Goal: Complete application form: Complete application form

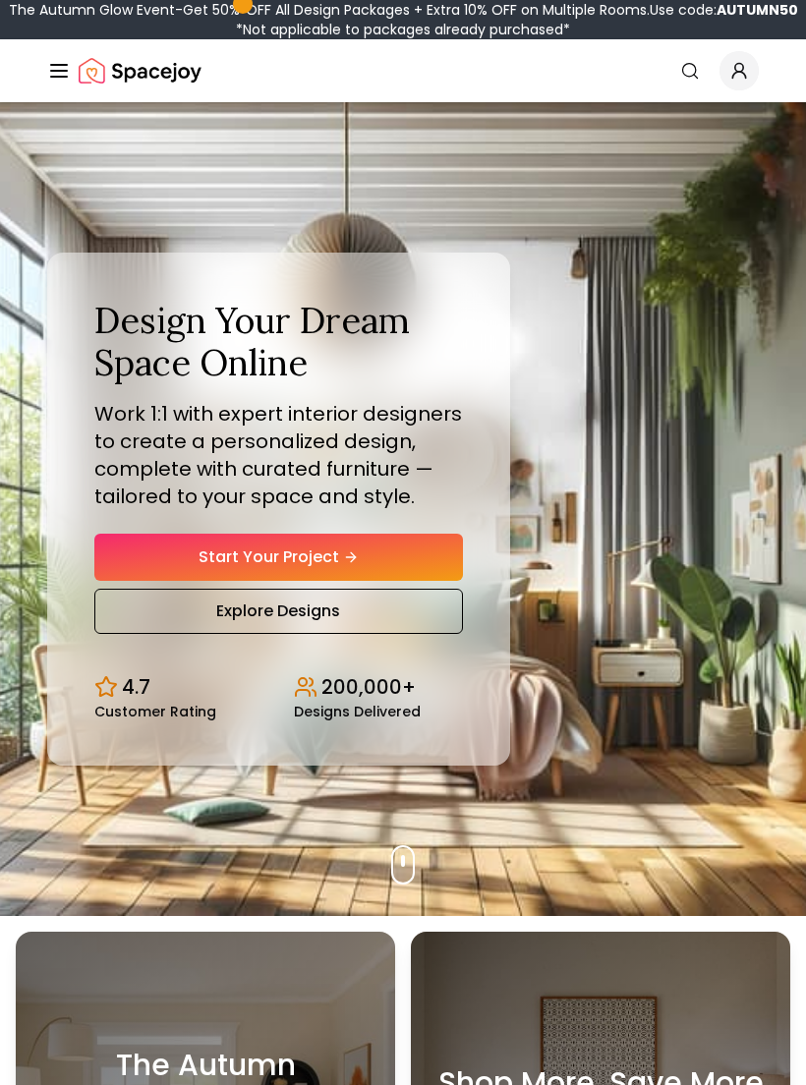
click at [167, 545] on link "Start Your Project" at bounding box center [278, 557] width 369 height 47
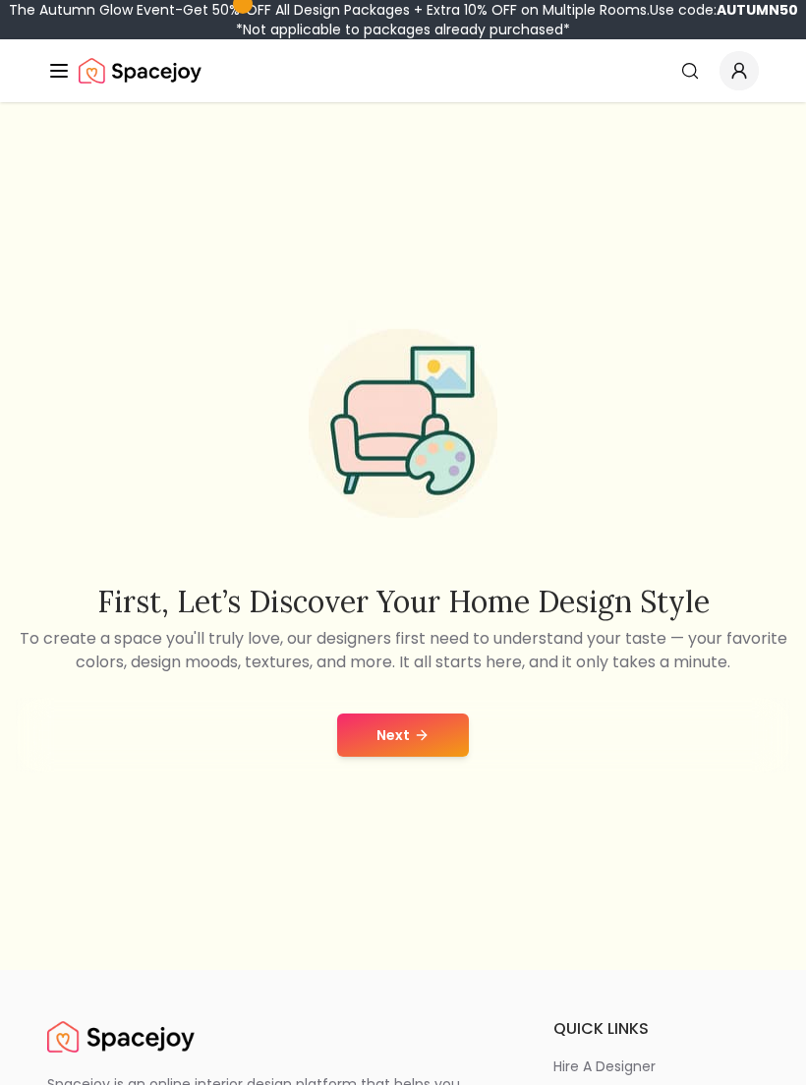
click at [436, 735] on button "Next" at bounding box center [403, 735] width 132 height 43
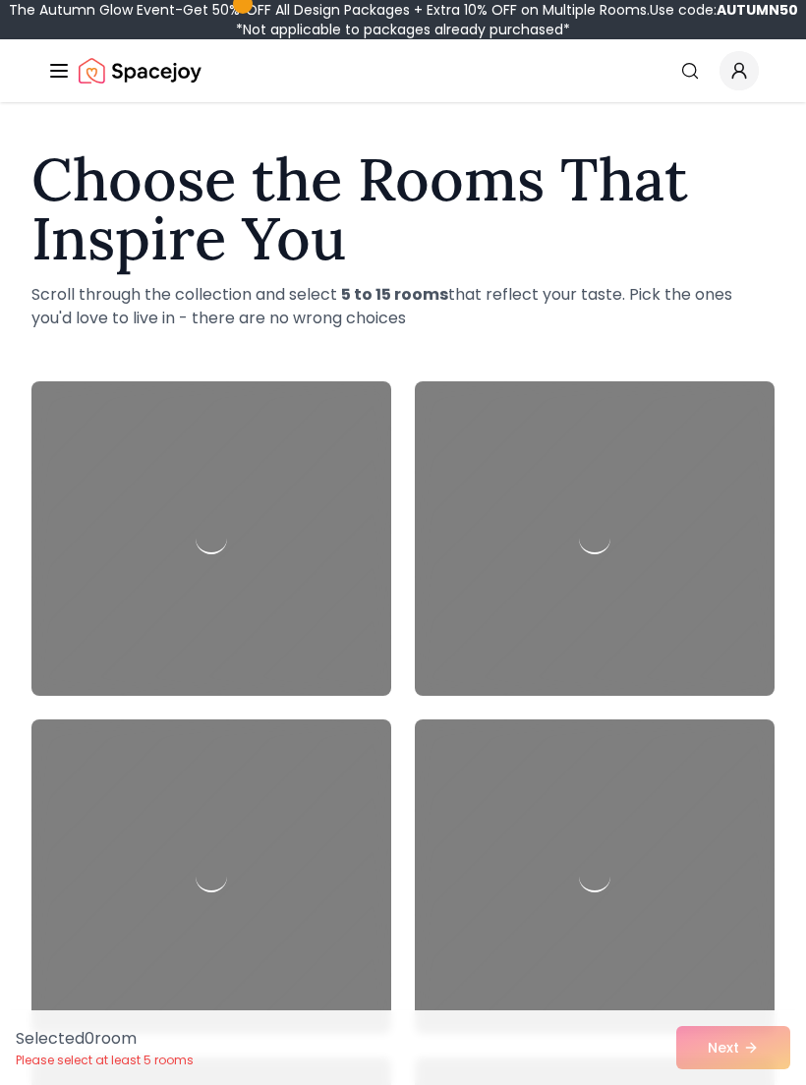
click at [422, 780] on div at bounding box center [595, 877] width 360 height 315
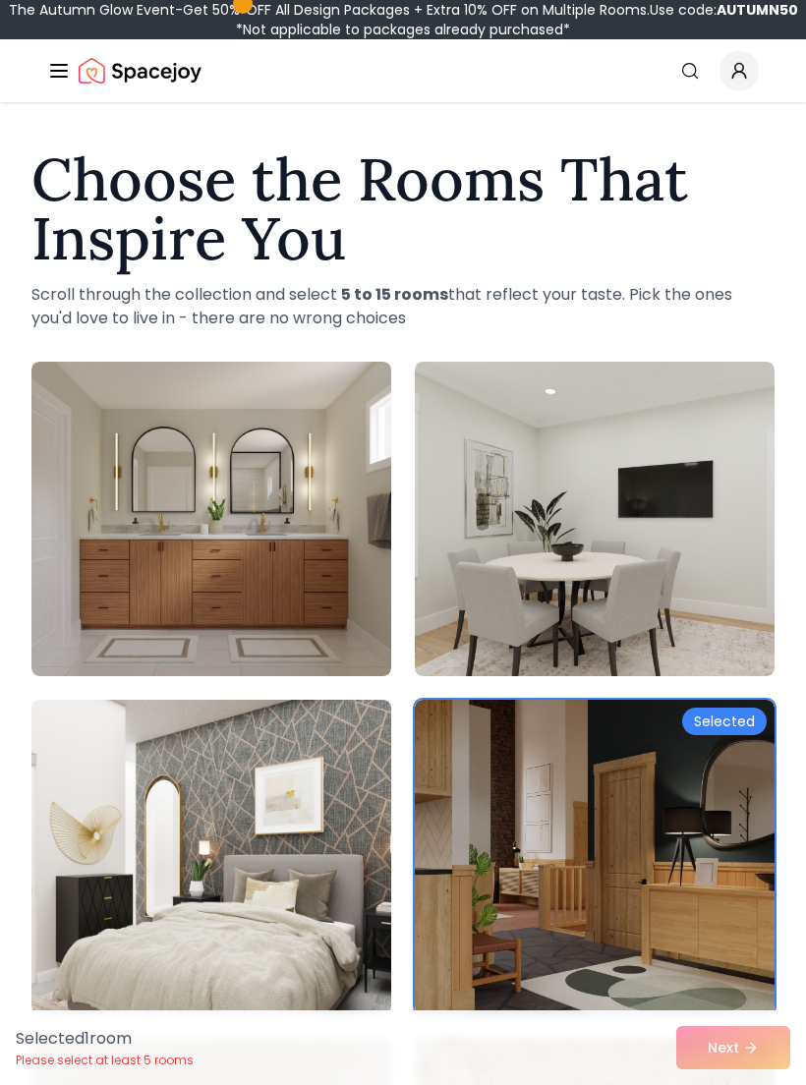
click at [131, 483] on img at bounding box center [211, 519] width 360 height 315
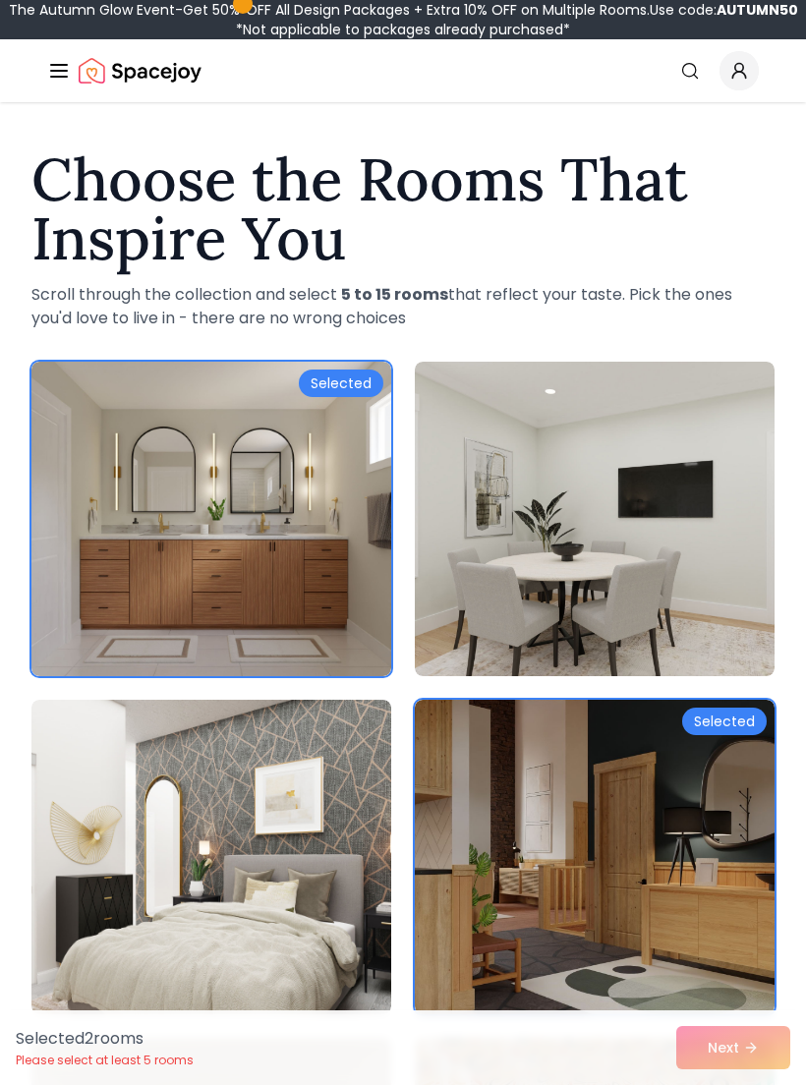
click at [123, 836] on img at bounding box center [211, 857] width 360 height 315
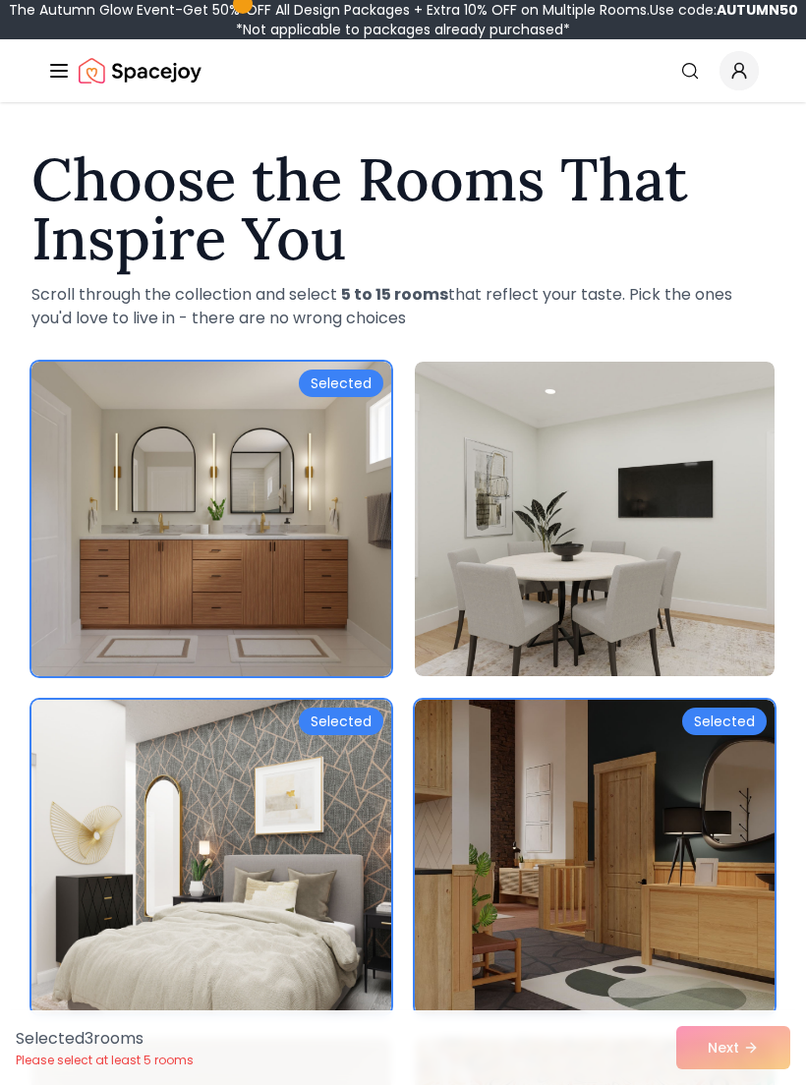
click at [699, 797] on img at bounding box center [595, 857] width 360 height 315
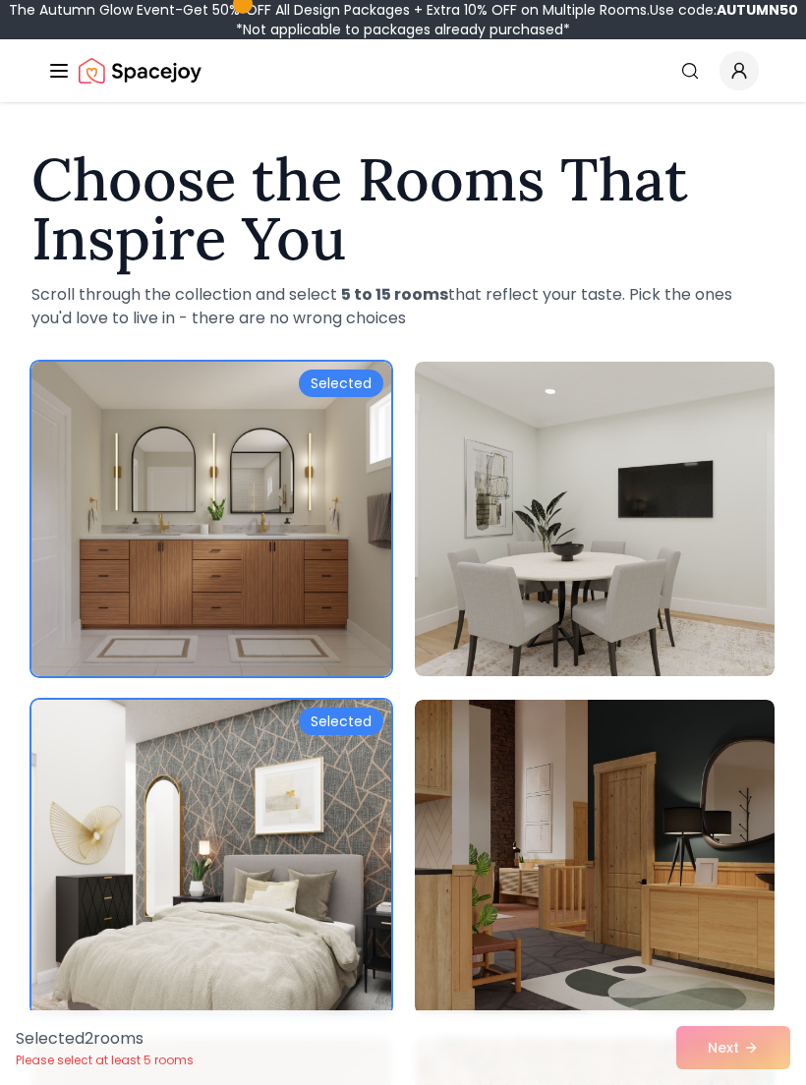
click at [713, 532] on img at bounding box center [595, 519] width 360 height 315
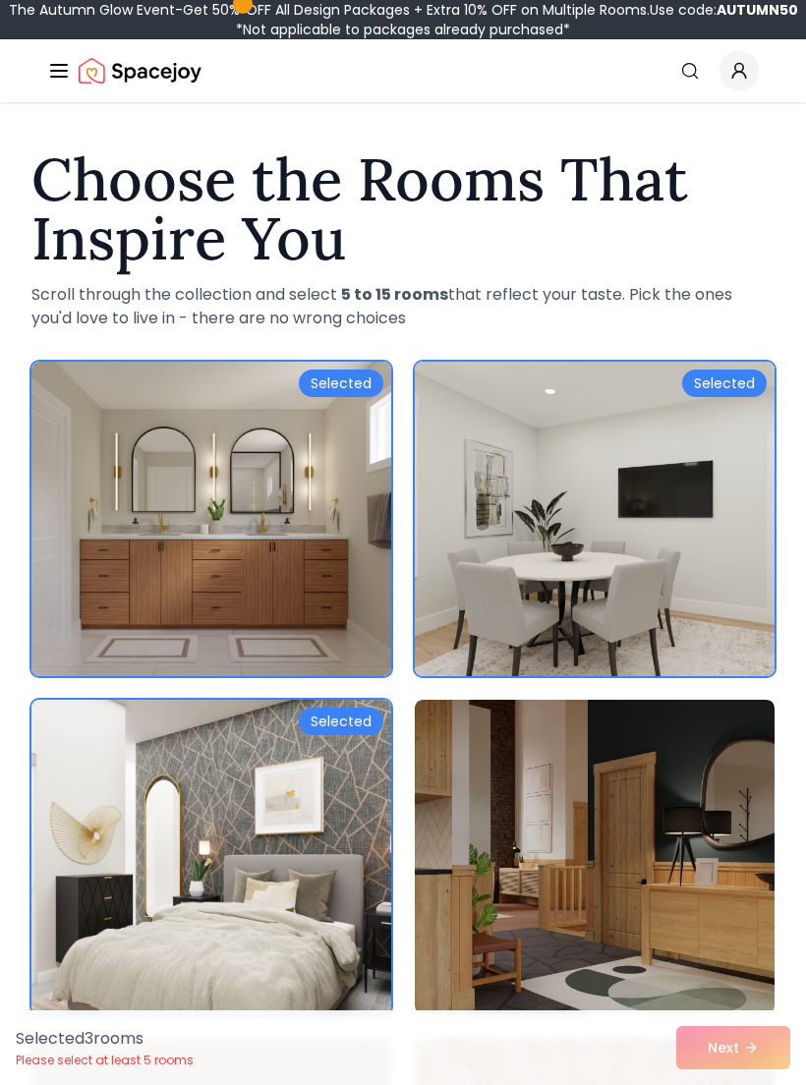
click at [702, 877] on img at bounding box center [595, 857] width 360 height 315
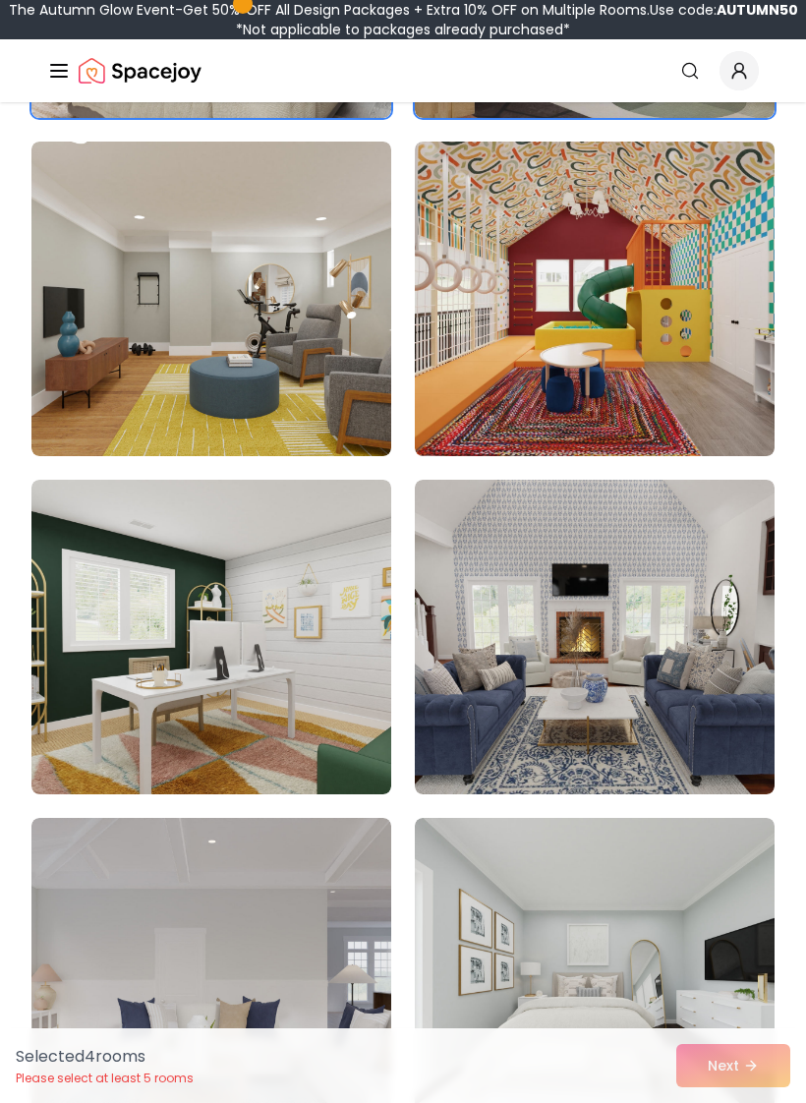
scroll to position [908, 0]
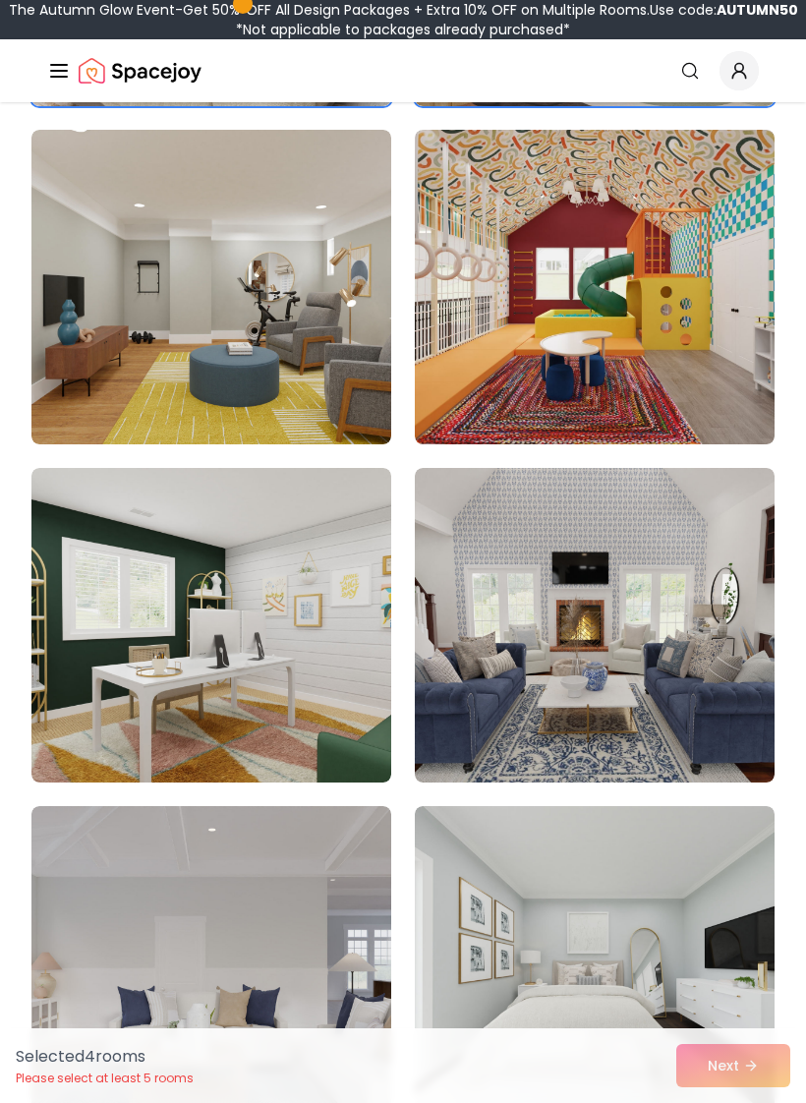
click at [754, 1052] on div "Selected 4 room s Please select at least 5 rooms Next" at bounding box center [403, 1065] width 806 height 75
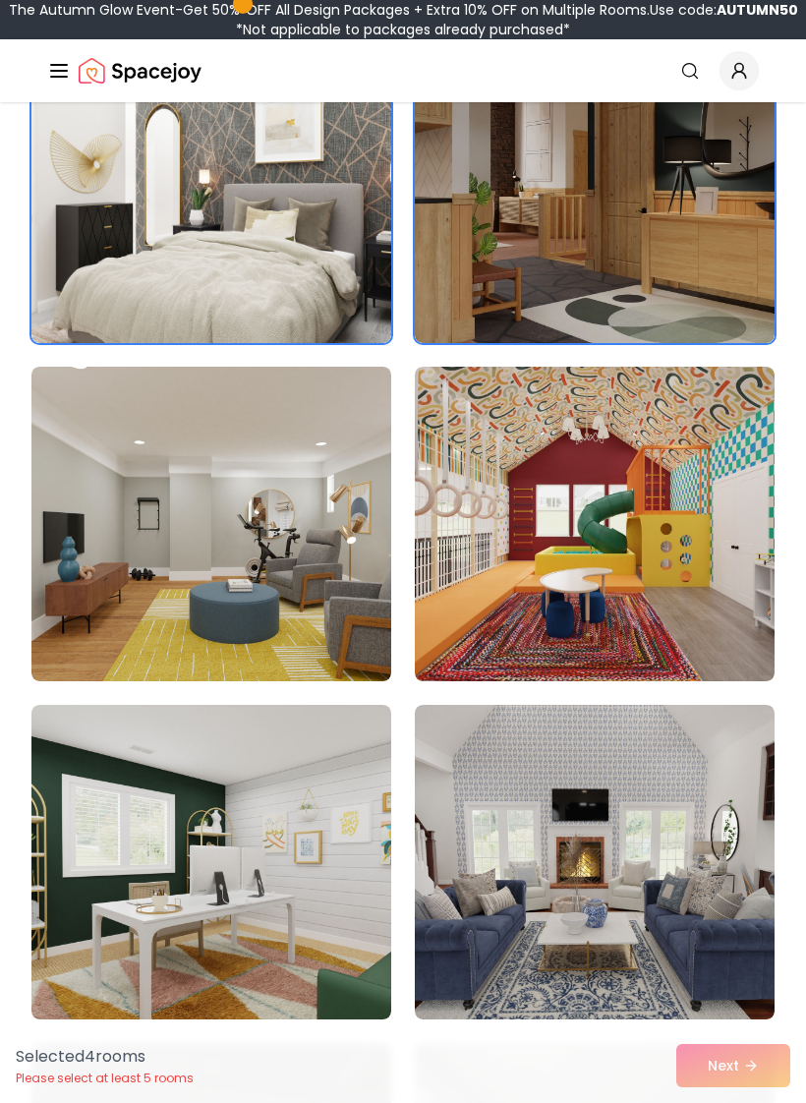
scroll to position [680, 0]
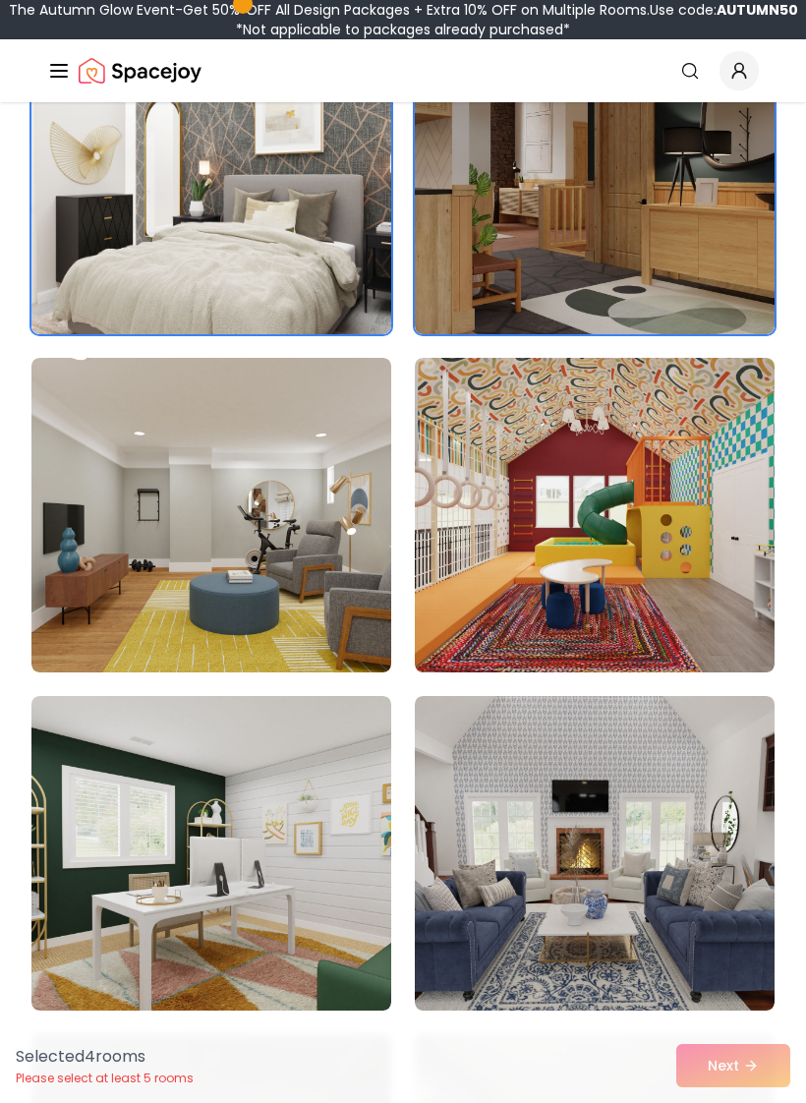
click at [638, 807] on img at bounding box center [595, 853] width 360 height 315
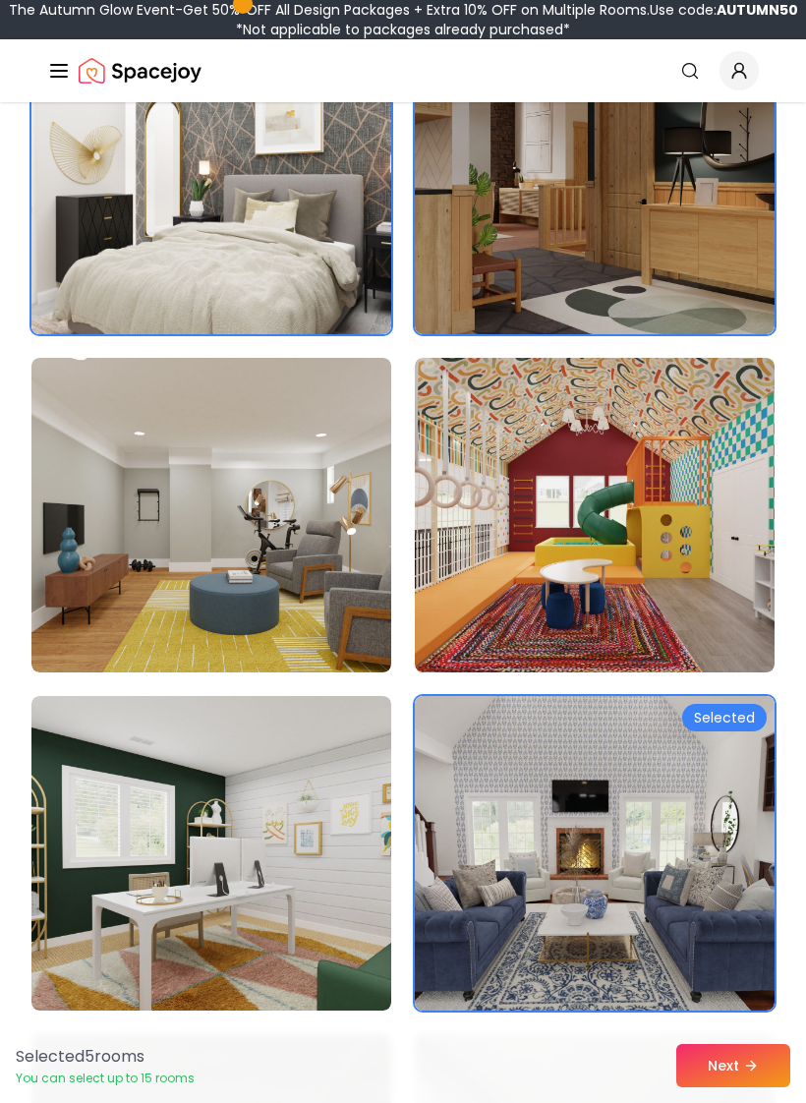
click at [736, 1064] on button "Next" at bounding box center [733, 1065] width 114 height 43
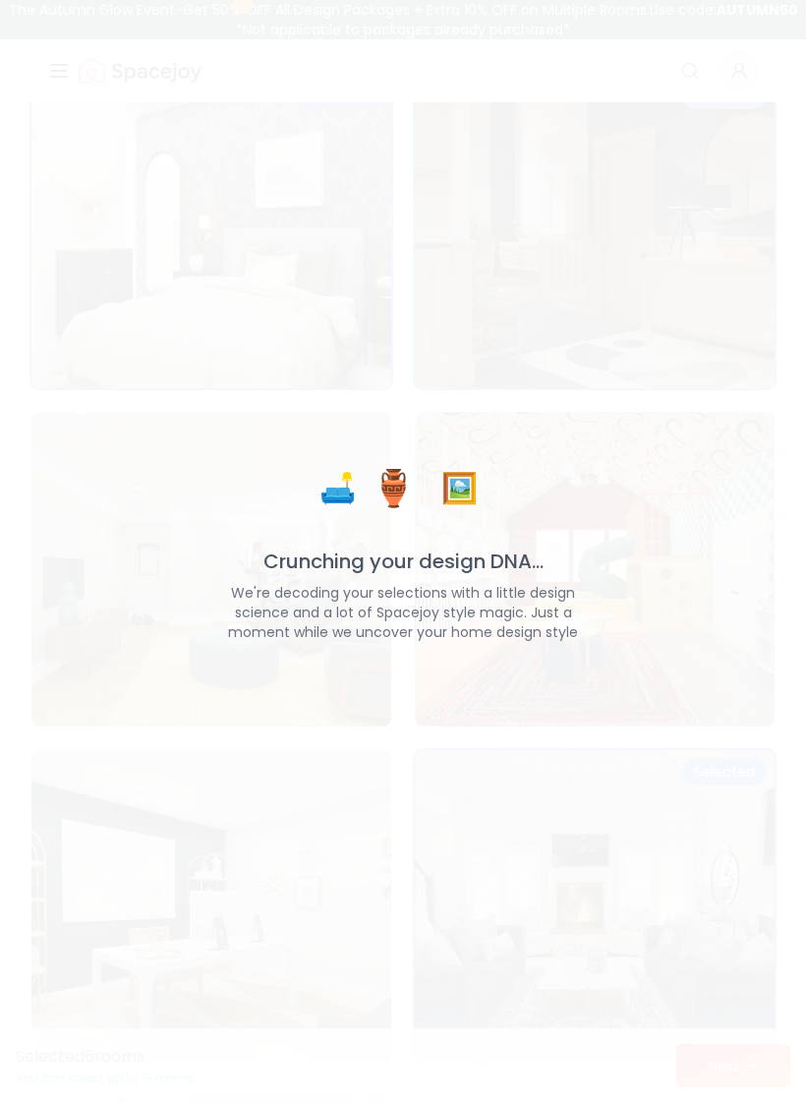
scroll to position [691, 0]
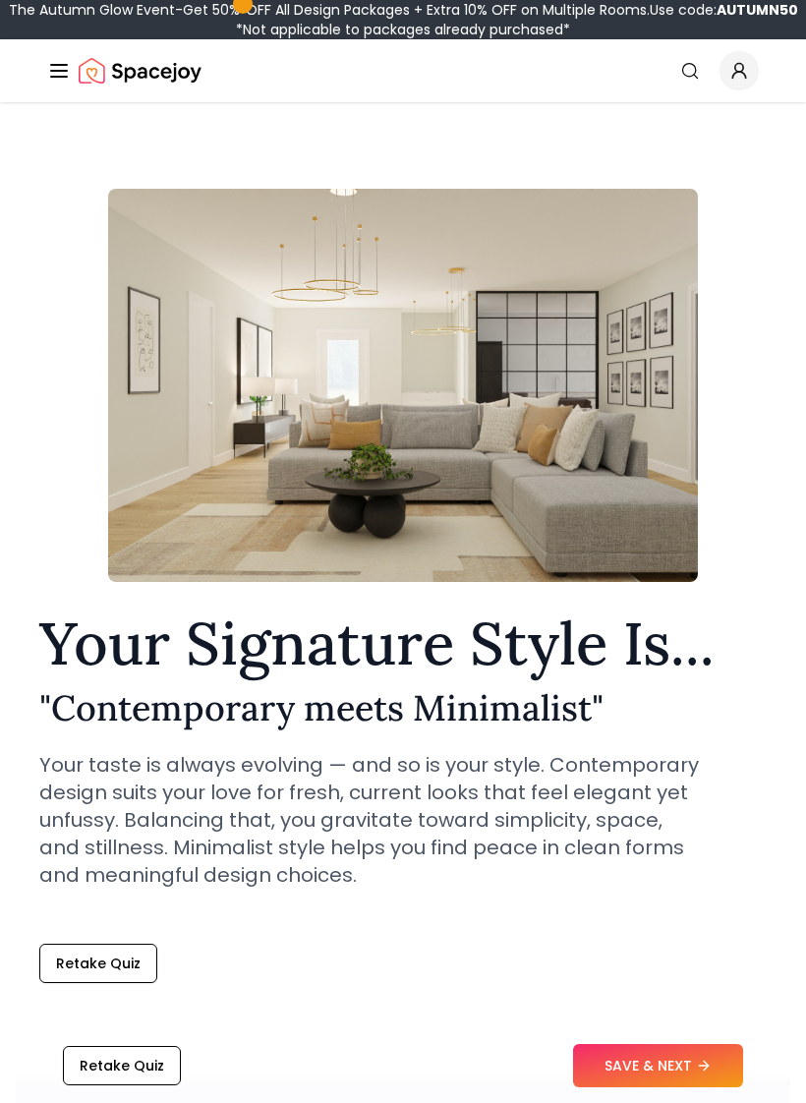
click at [708, 1081] on button "SAVE & NEXT" at bounding box center [658, 1065] width 170 height 43
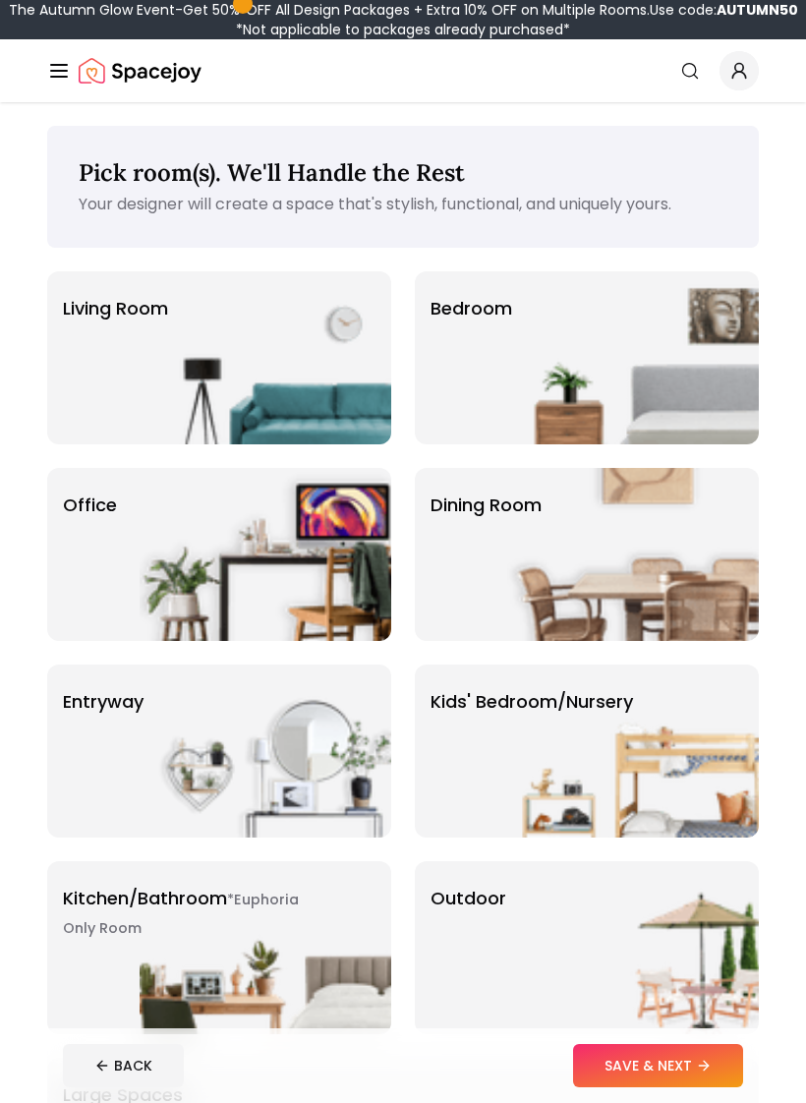
click at [717, 366] on img at bounding box center [633, 357] width 252 height 173
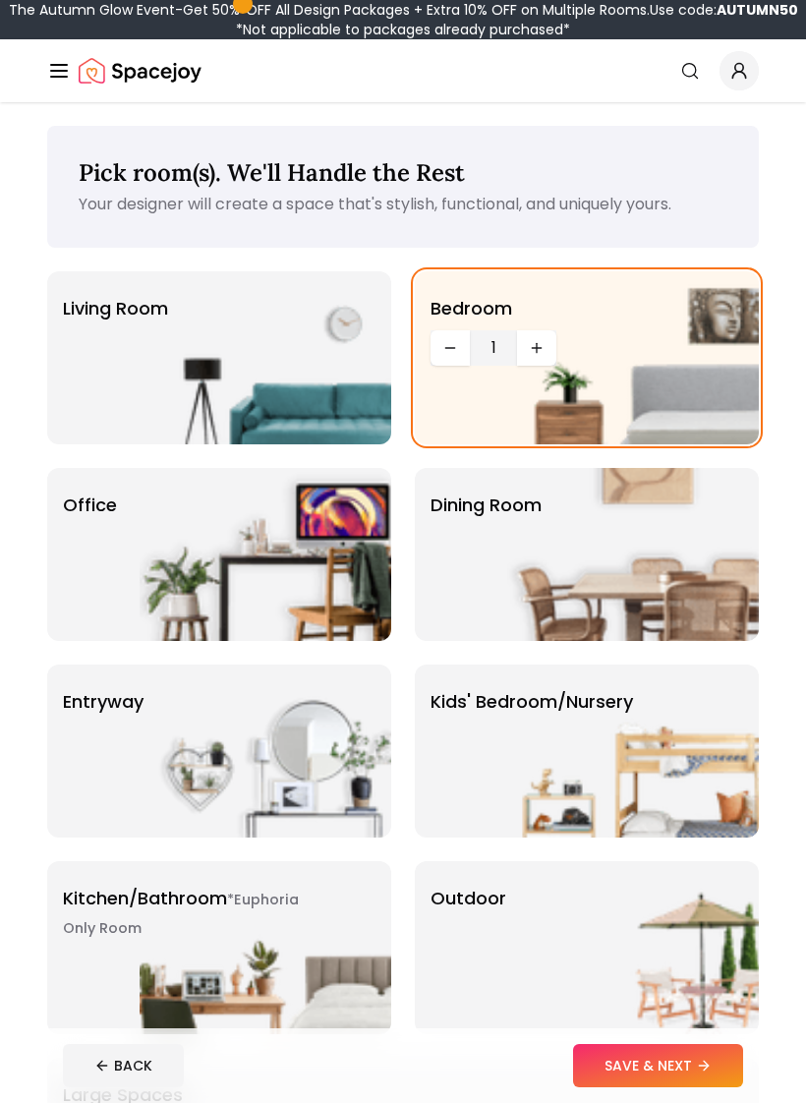
click at [669, 782] on img at bounding box center [633, 751] width 252 height 173
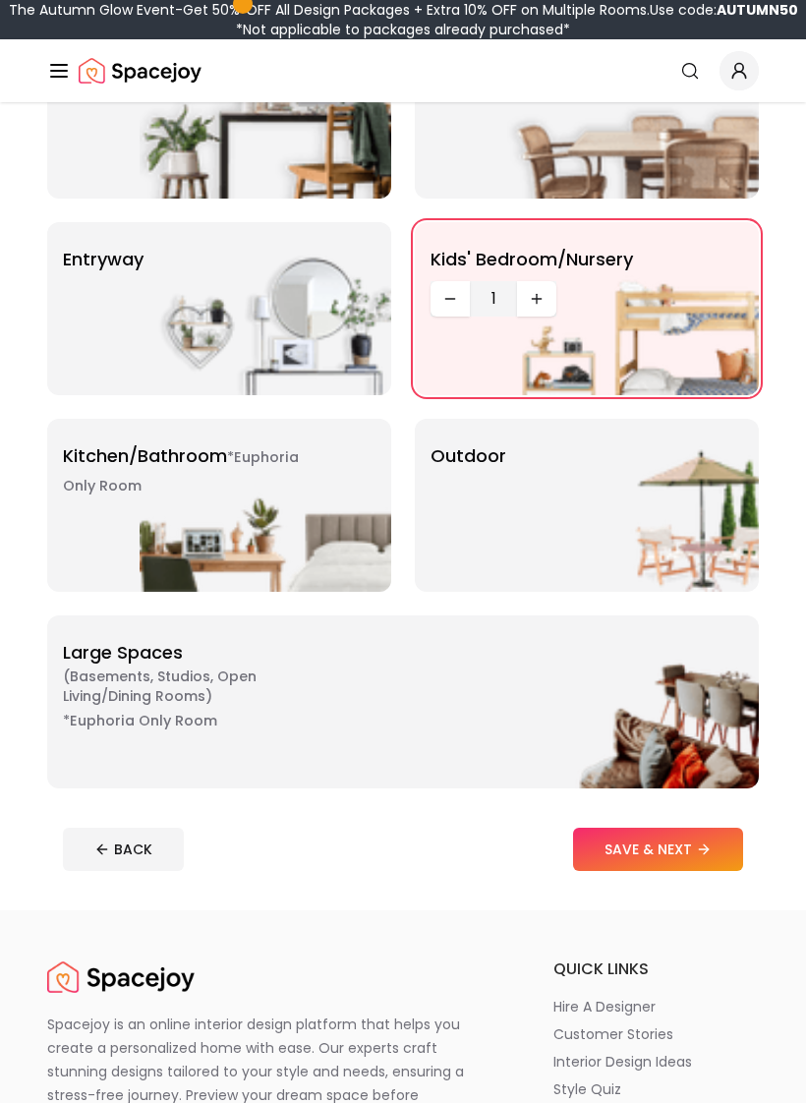
click at [658, 511] on img at bounding box center [633, 505] width 252 height 173
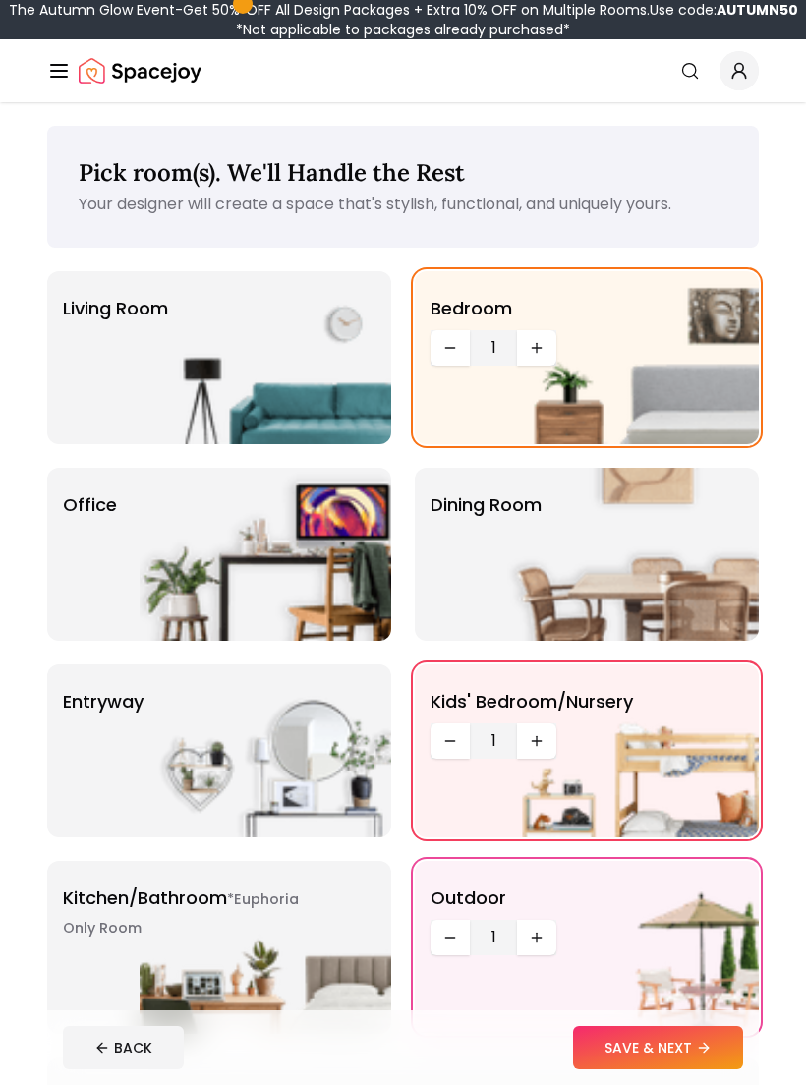
click at [689, 1046] on button "SAVE & NEXT" at bounding box center [658, 1047] width 170 height 43
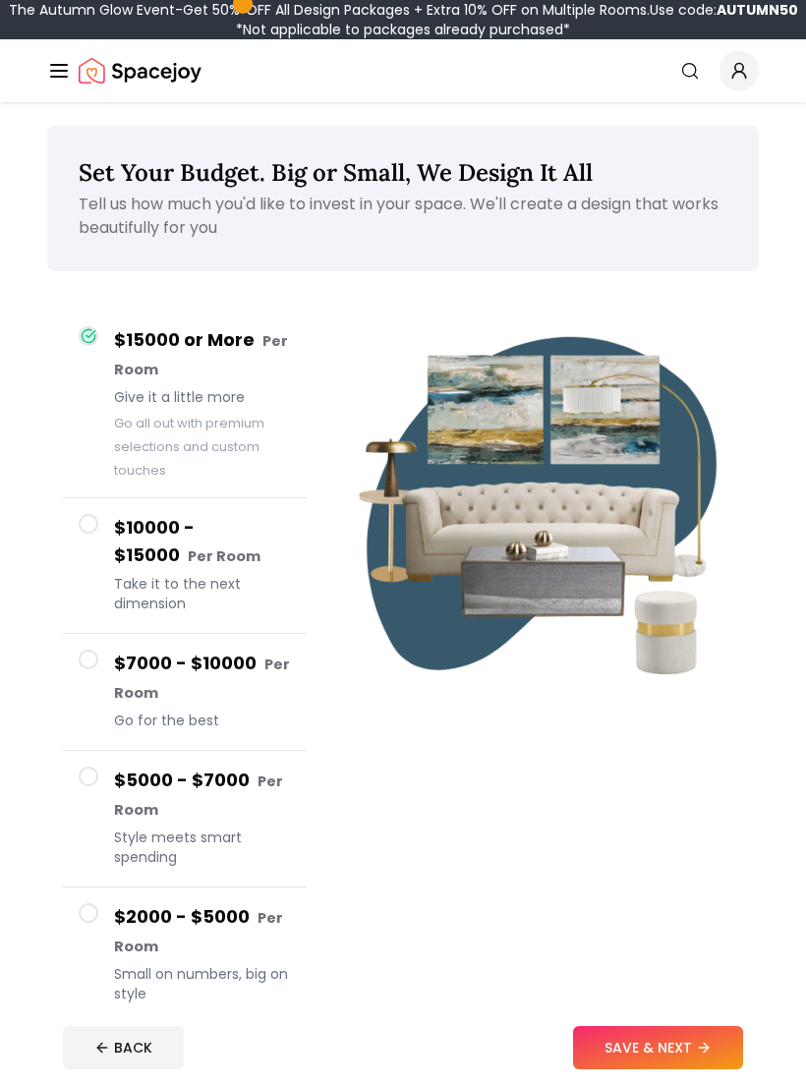
click at [712, 1044] on icon at bounding box center [704, 1048] width 16 height 16
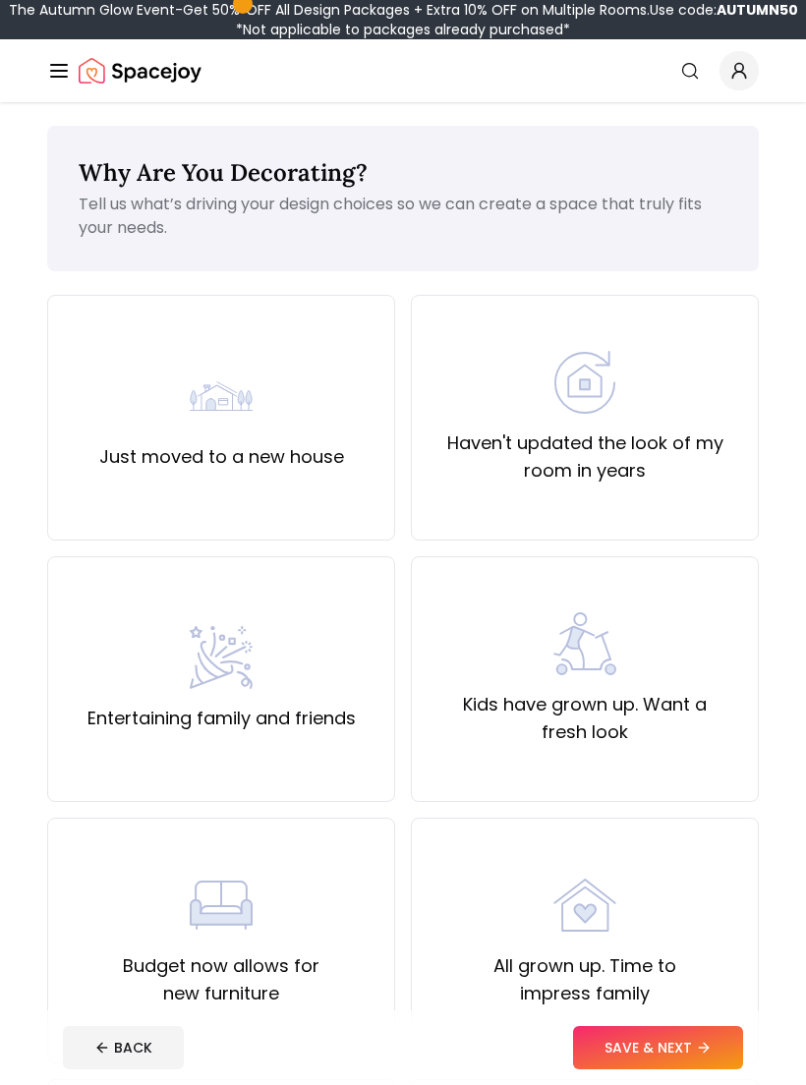
click at [707, 1056] on button "SAVE & NEXT" at bounding box center [658, 1047] width 170 height 43
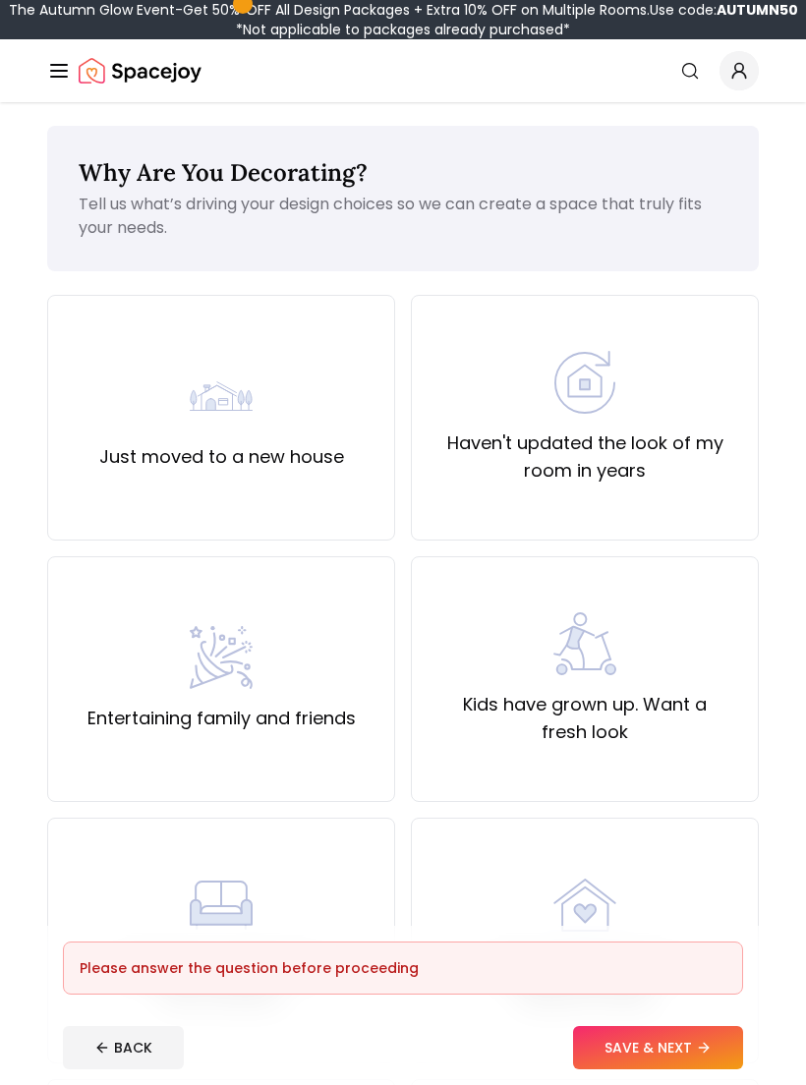
click at [698, 644] on div "Kids have grown up. Want a fresh look" at bounding box center [585, 679] width 315 height 134
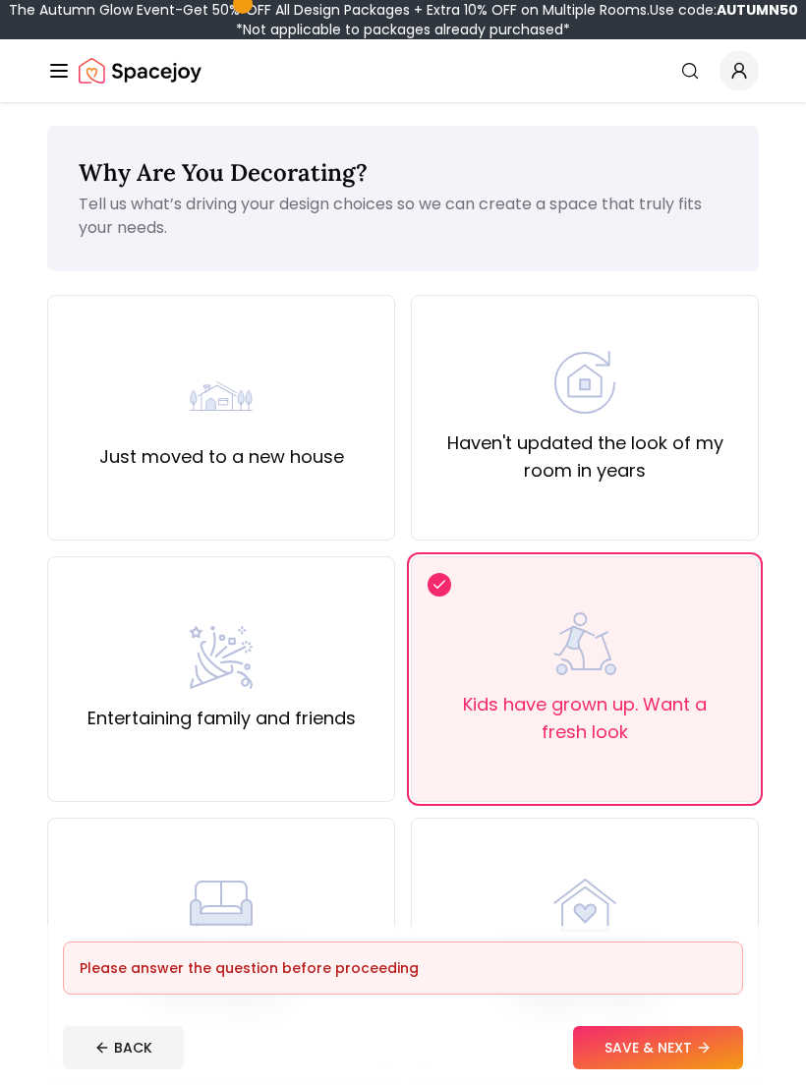
click at [736, 1041] on button "SAVE & NEXT" at bounding box center [658, 1047] width 170 height 43
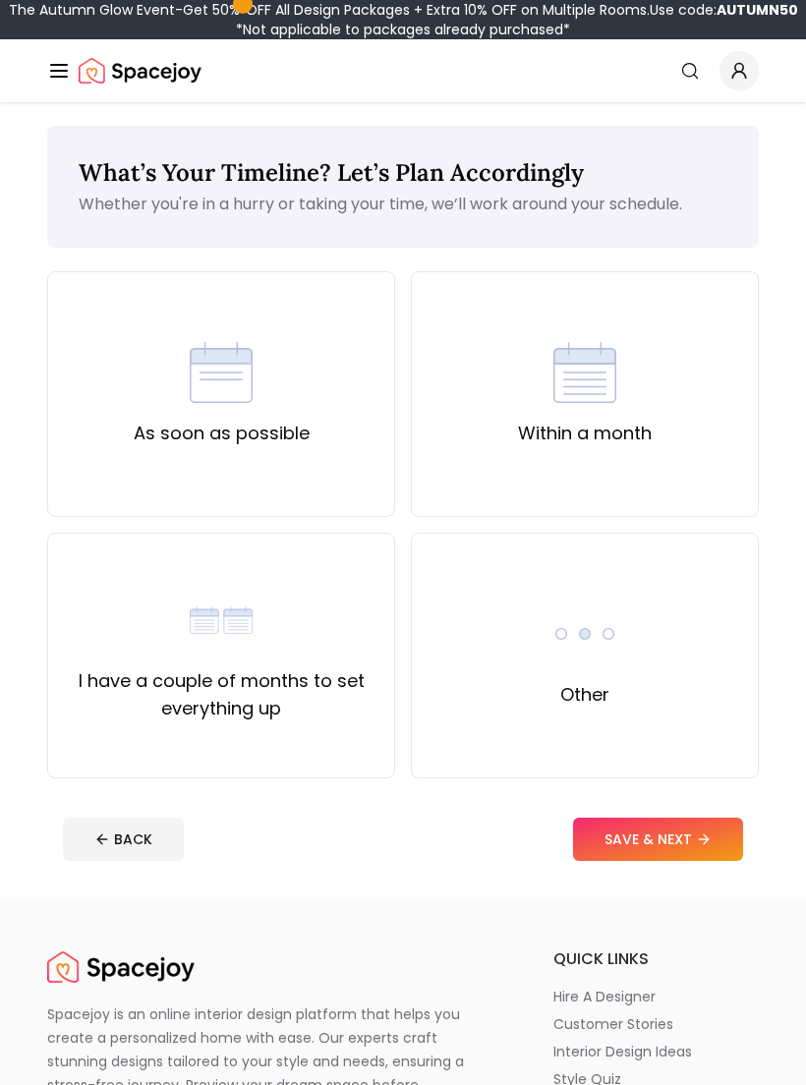
click at [710, 847] on button "SAVE & NEXT" at bounding box center [658, 839] width 170 height 43
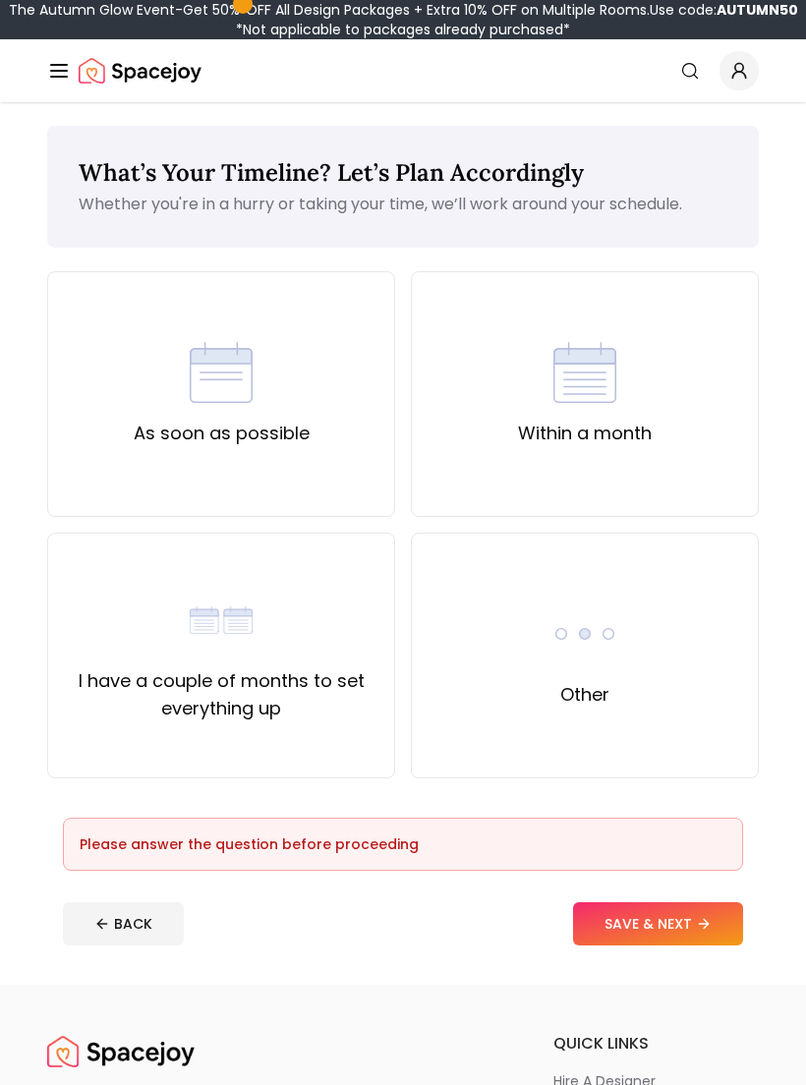
click at [712, 737] on div "Other" at bounding box center [585, 656] width 348 height 246
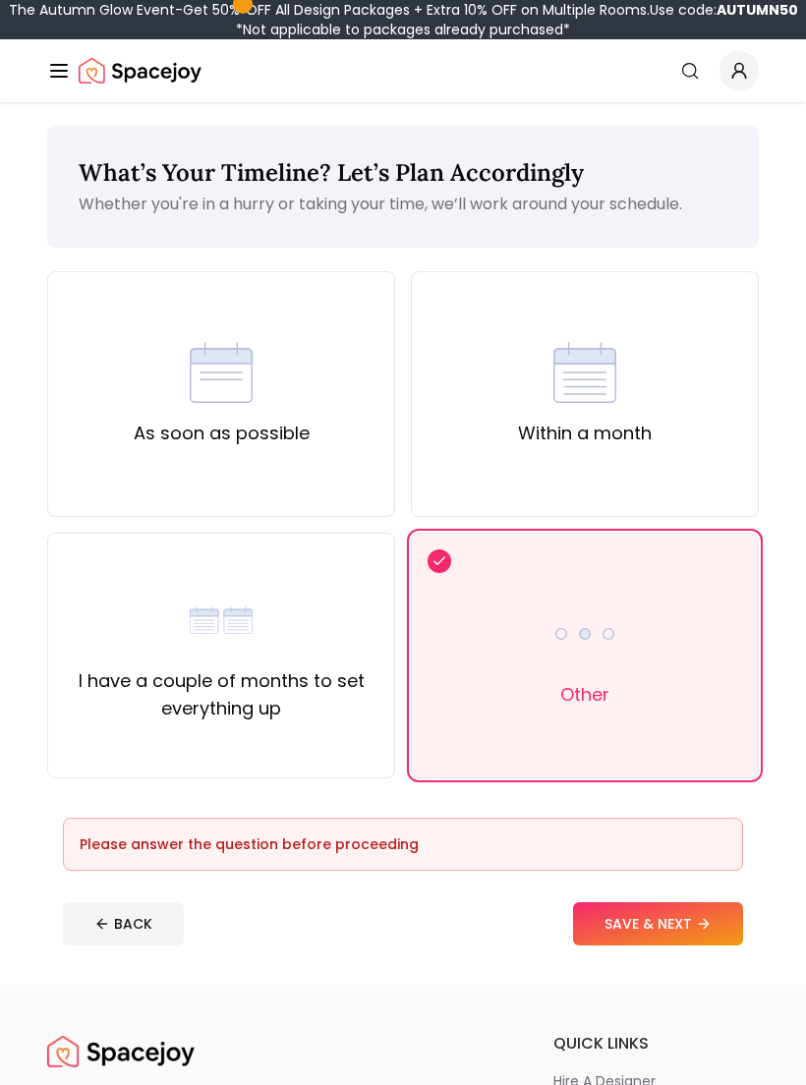
click at [696, 932] on button "SAVE & NEXT" at bounding box center [658, 923] width 170 height 43
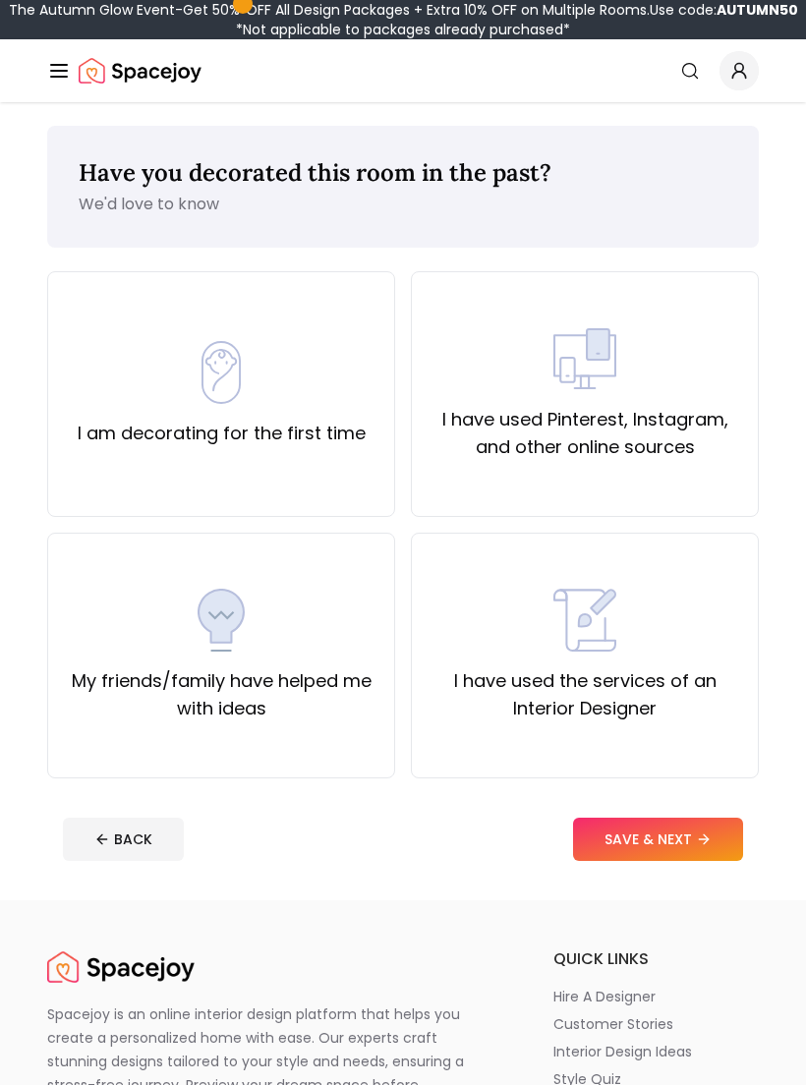
click at [672, 712] on label "I have used the services of an Interior Designer" at bounding box center [585, 694] width 315 height 55
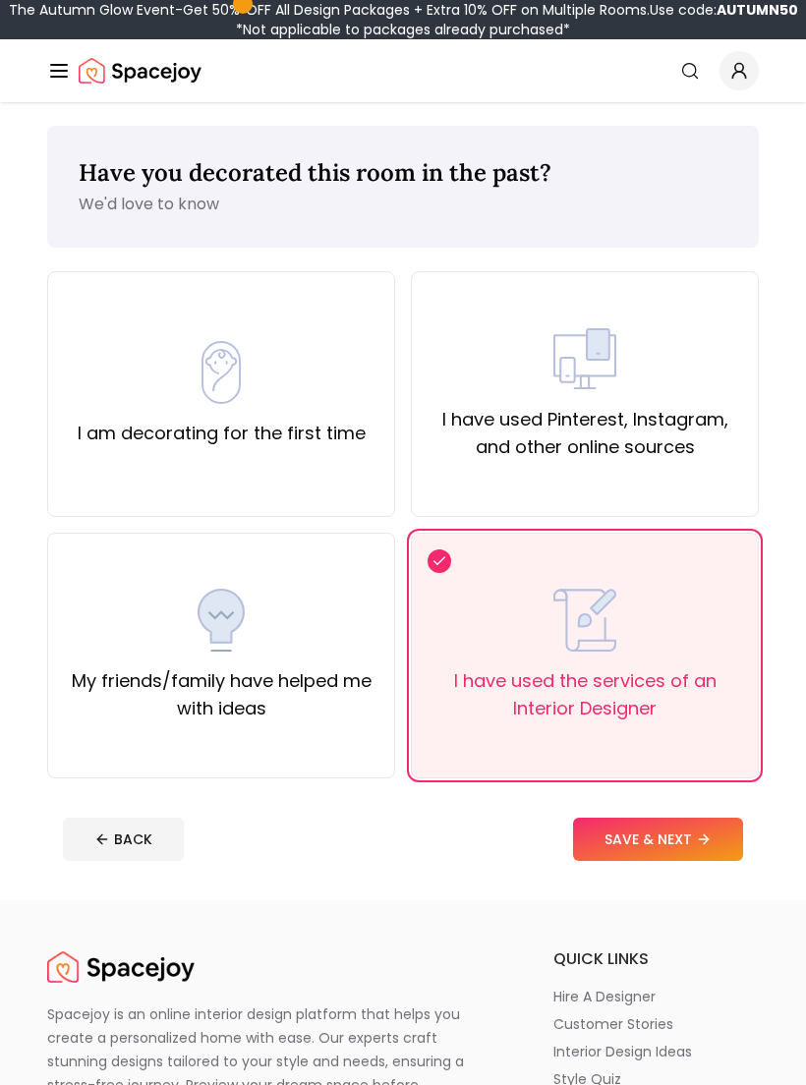
click at [682, 852] on button "SAVE & NEXT" at bounding box center [658, 839] width 170 height 43
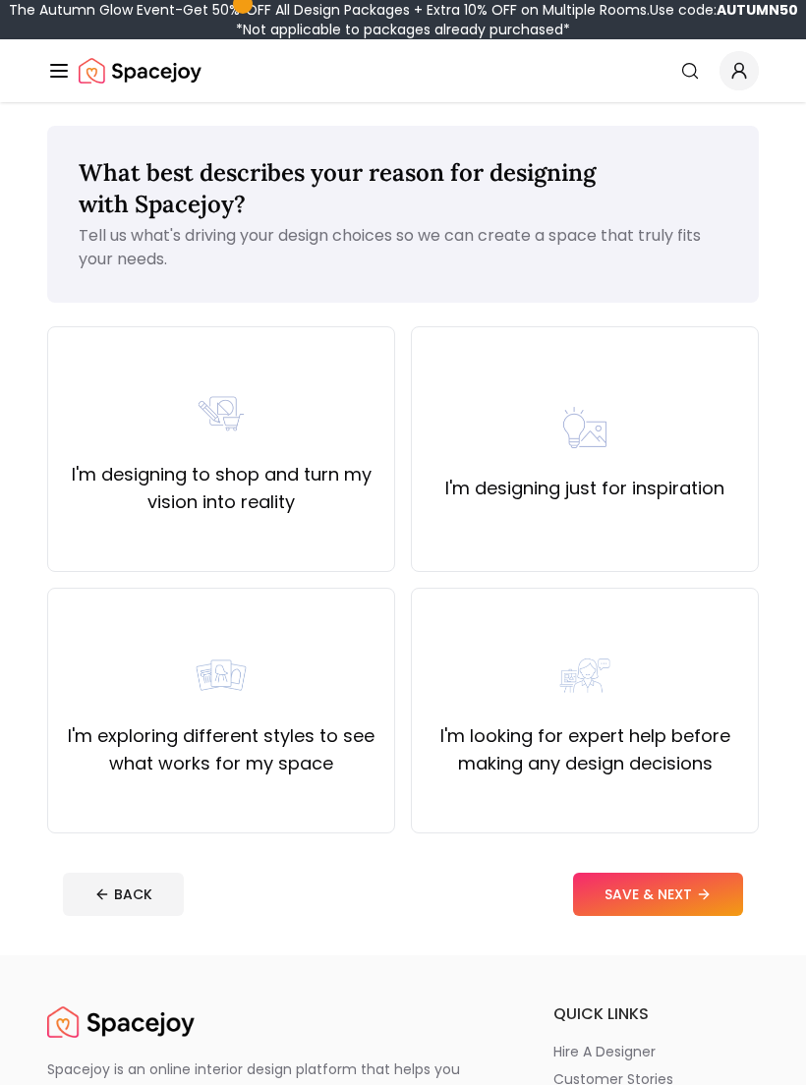
click at [693, 737] on label "I'm looking for expert help before making any design decisions" at bounding box center [585, 750] width 315 height 55
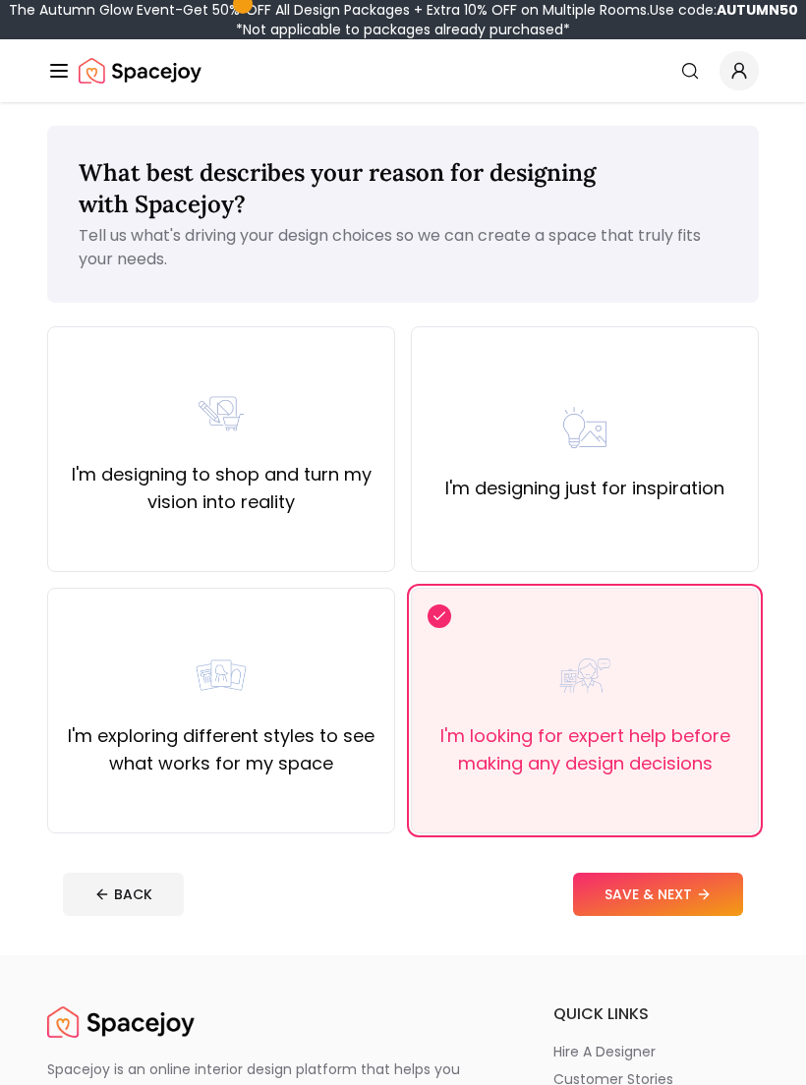
click at [323, 446] on div "I'm designing to shop and turn my vision into reality" at bounding box center [221, 449] width 315 height 134
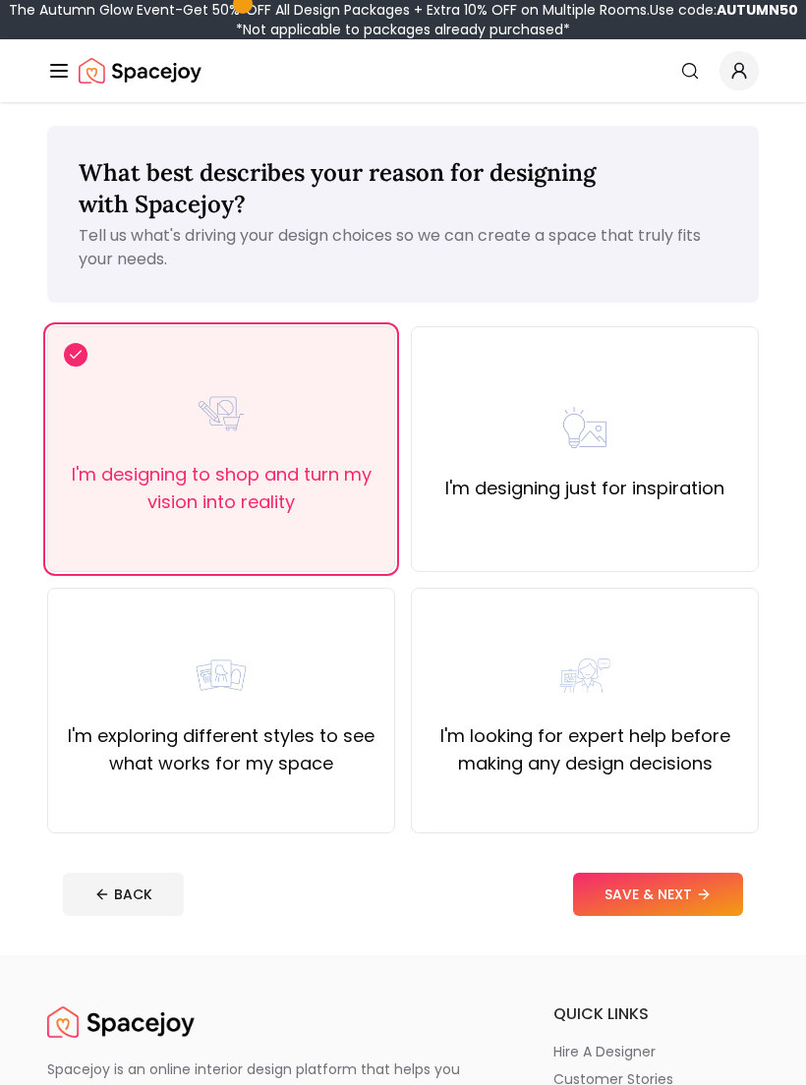
click at [733, 907] on button "SAVE & NEXT" at bounding box center [658, 894] width 170 height 43
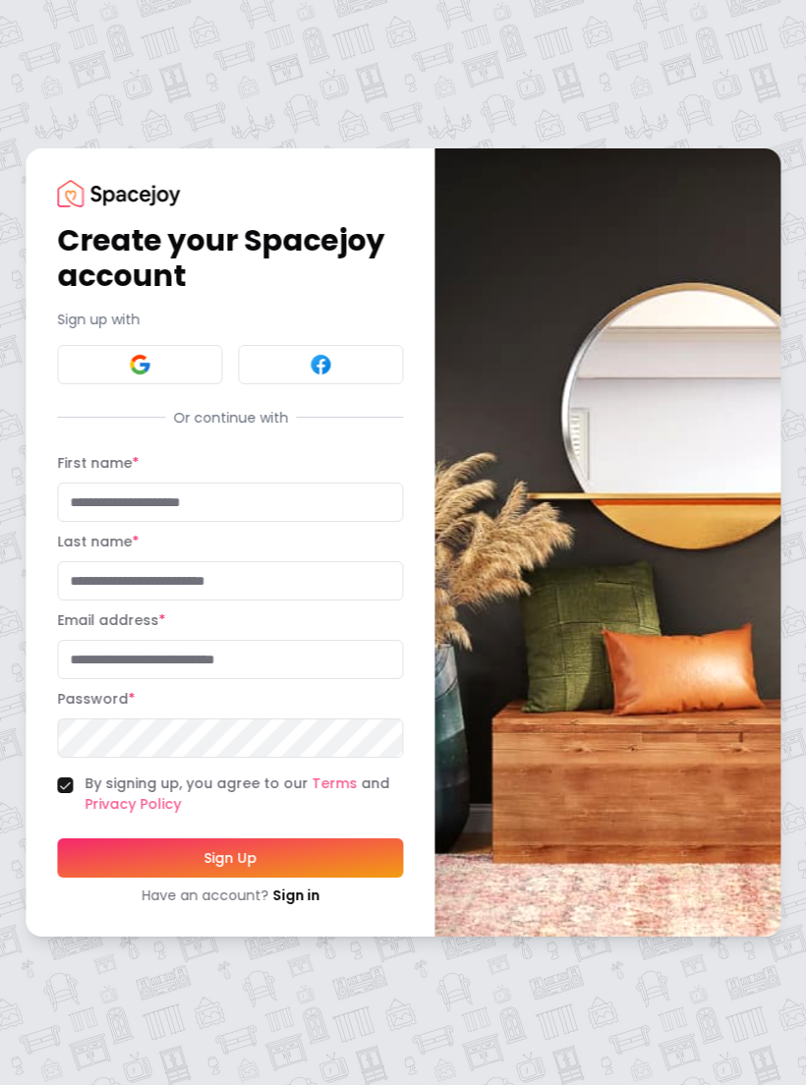
click at [679, 677] on img at bounding box center [608, 541] width 346 height 787
click at [359, 855] on button "Sign Up" at bounding box center [230, 858] width 346 height 39
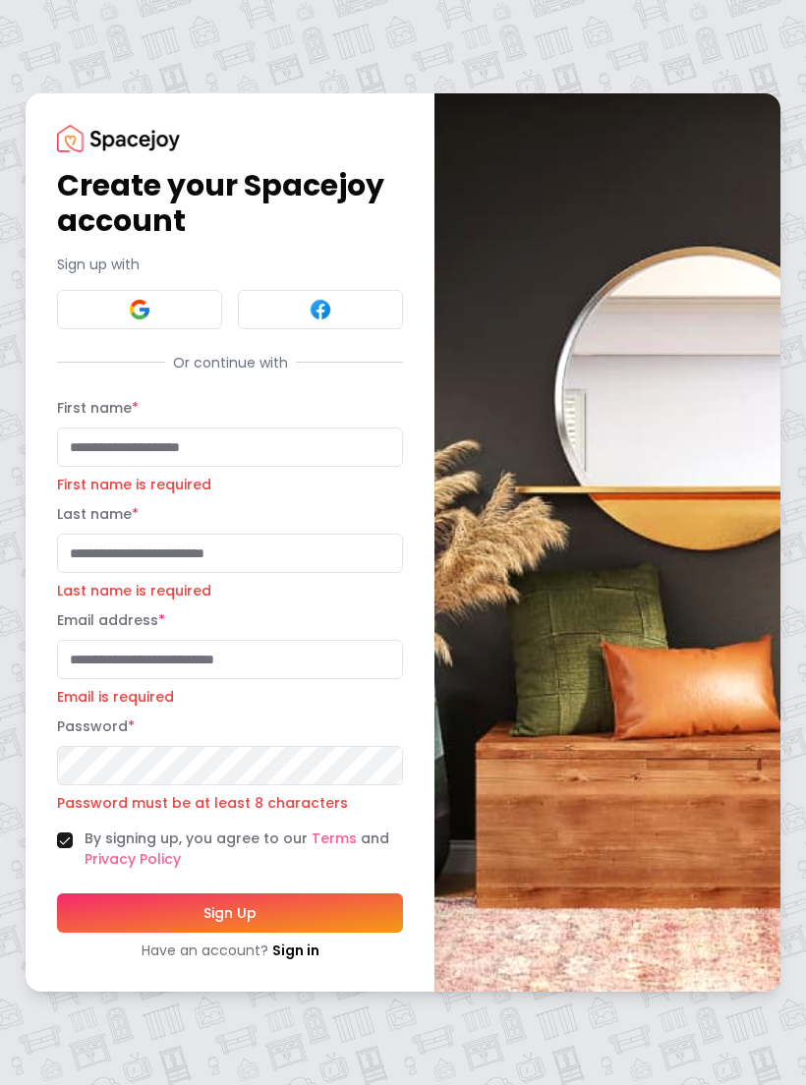
click at [334, 445] on input "First name *" at bounding box center [230, 447] width 346 height 39
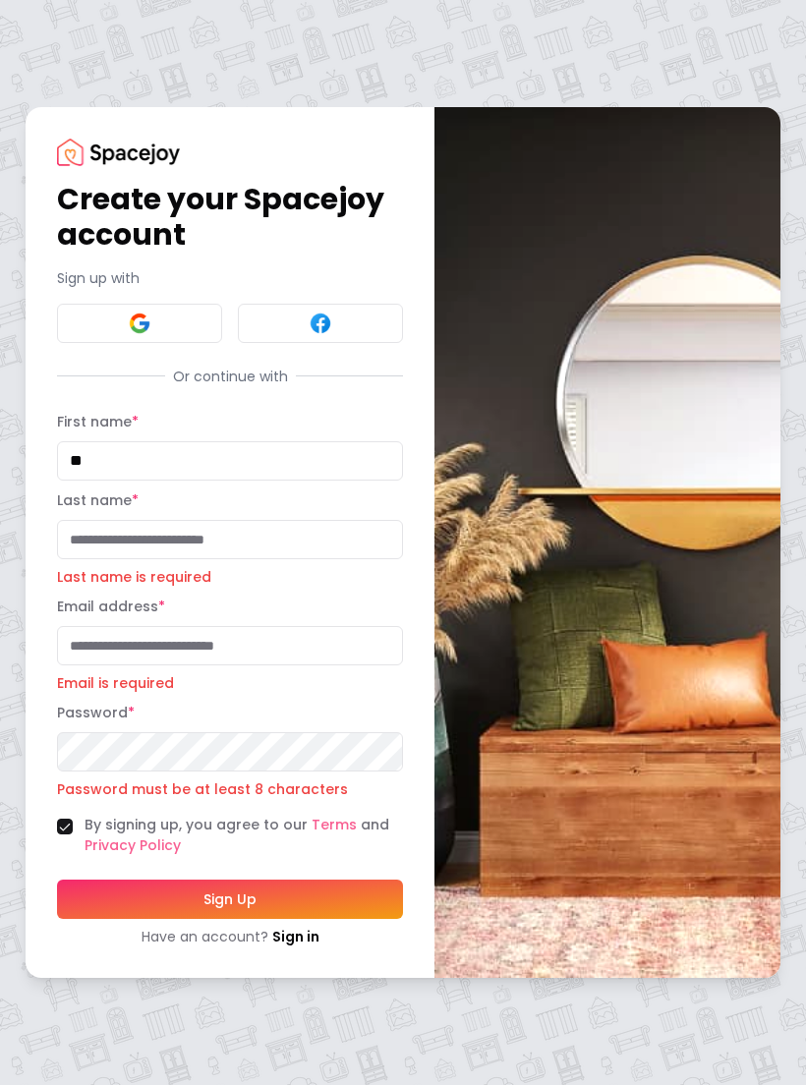
type input "*"
type input "******"
click at [230, 899] on button "Sign Up" at bounding box center [230, 899] width 346 height 39
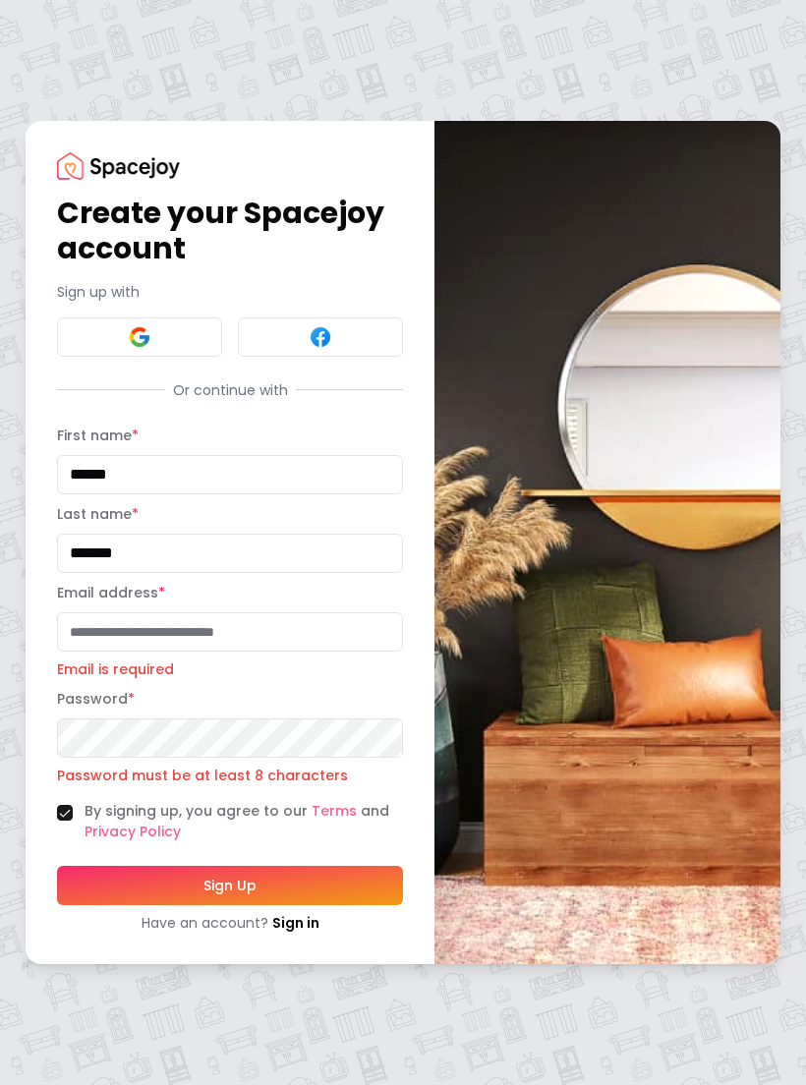
type input "*******"
click at [109, 632] on input "Email address *" at bounding box center [230, 631] width 346 height 39
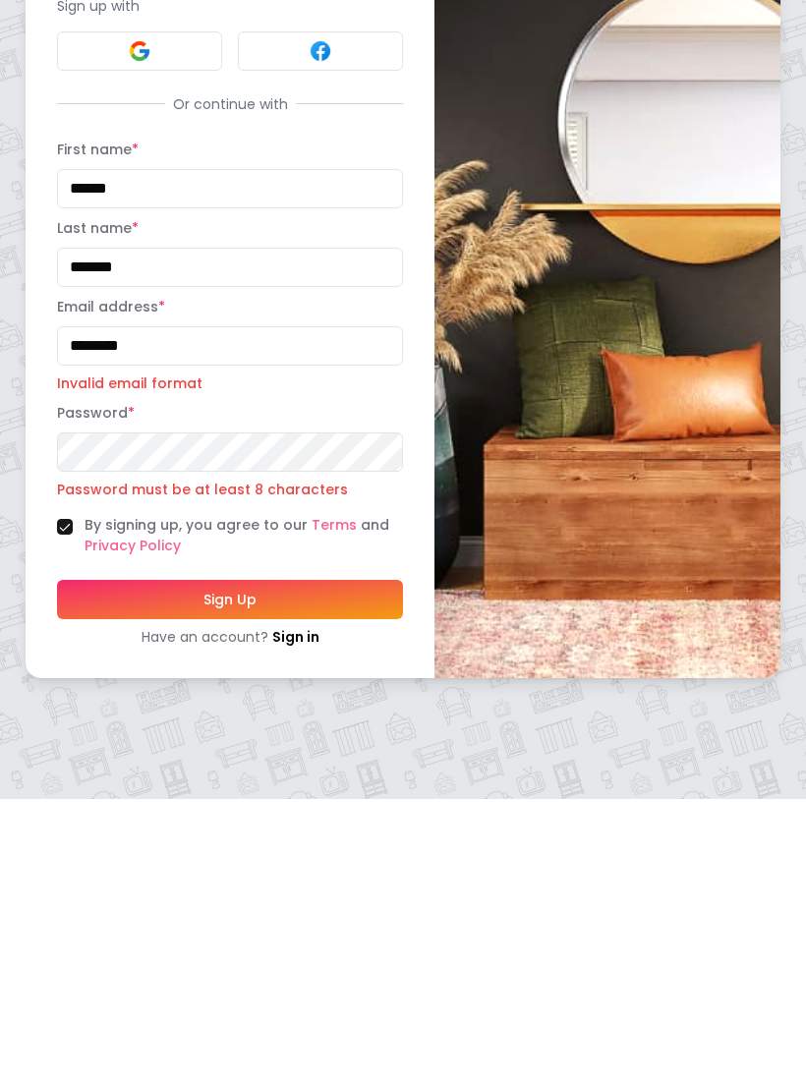
click at [351, 866] on button "Sign Up" at bounding box center [230, 885] width 346 height 39
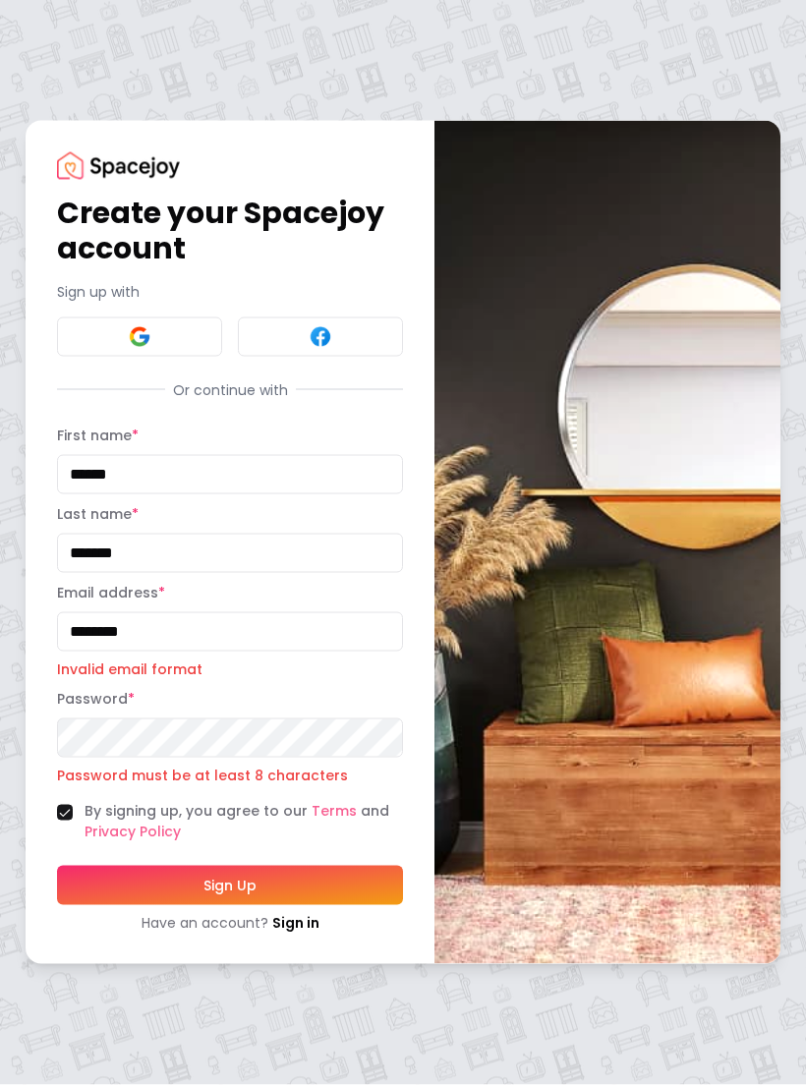
click at [312, 879] on button "Sign Up" at bounding box center [230, 885] width 346 height 39
click at [311, 879] on button "Sign Up" at bounding box center [230, 885] width 346 height 39
click at [316, 885] on button "Sign Up" at bounding box center [230, 885] width 346 height 39
click at [319, 644] on input "********" at bounding box center [230, 631] width 346 height 39
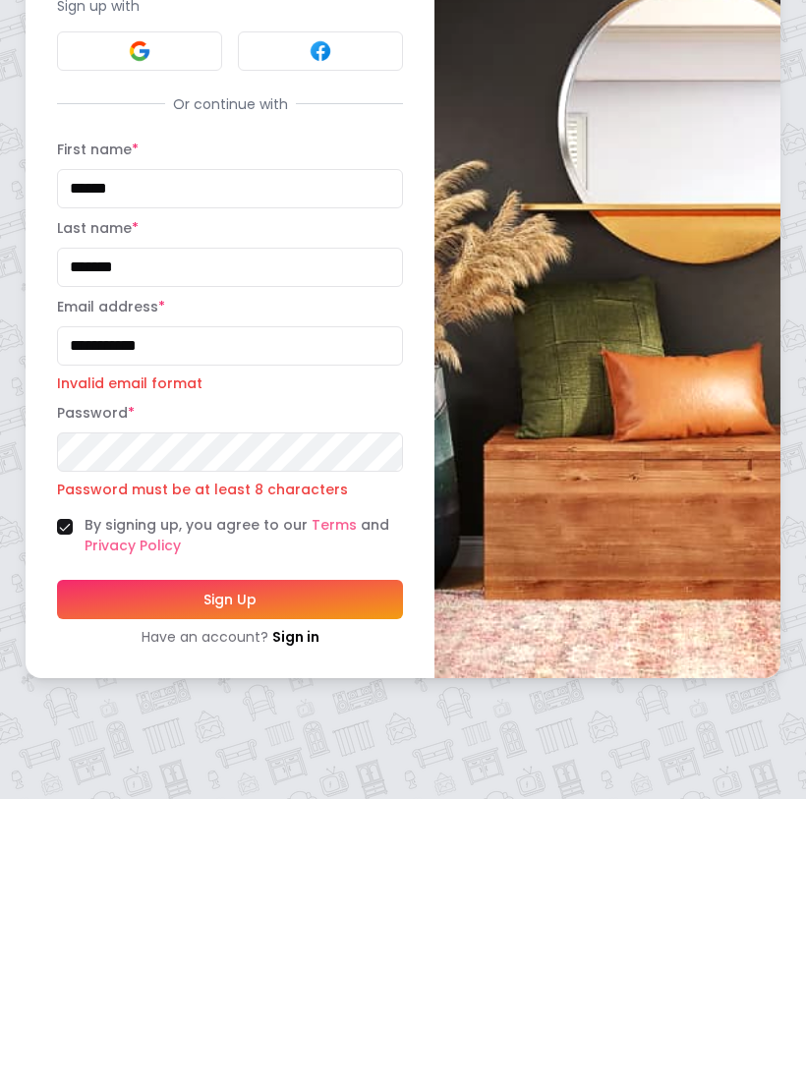
click at [230, 866] on button "Sign Up" at bounding box center [230, 885] width 346 height 39
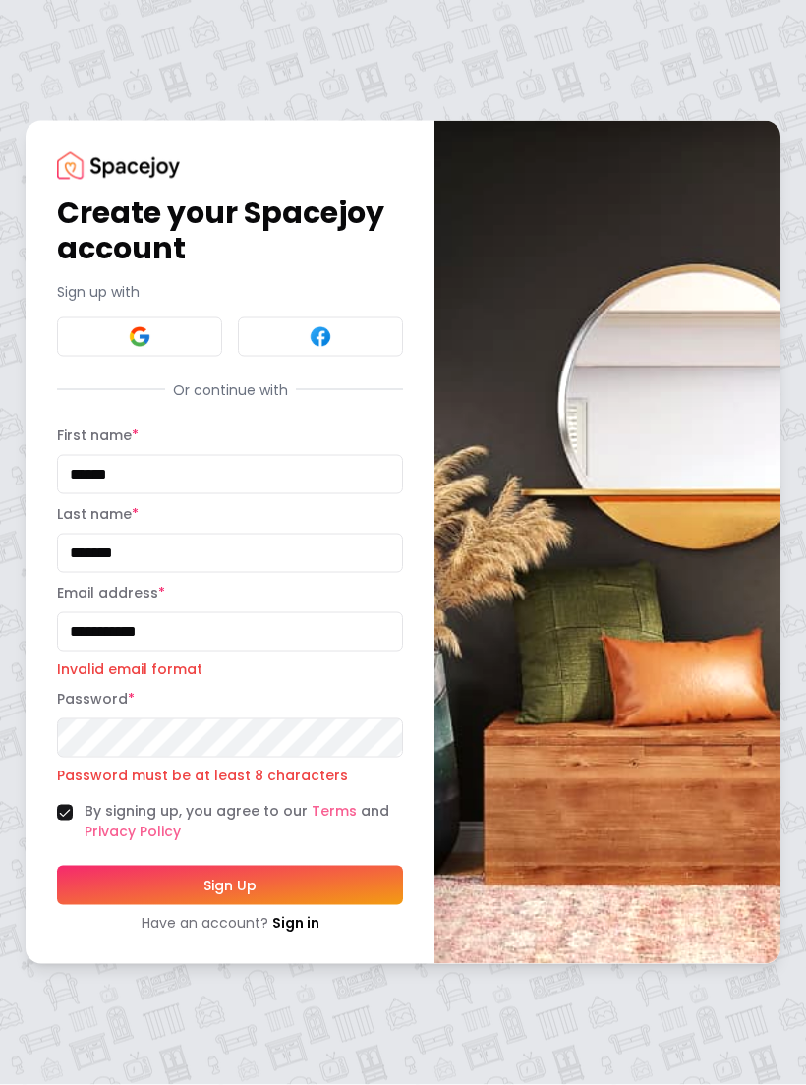
type input "**********"
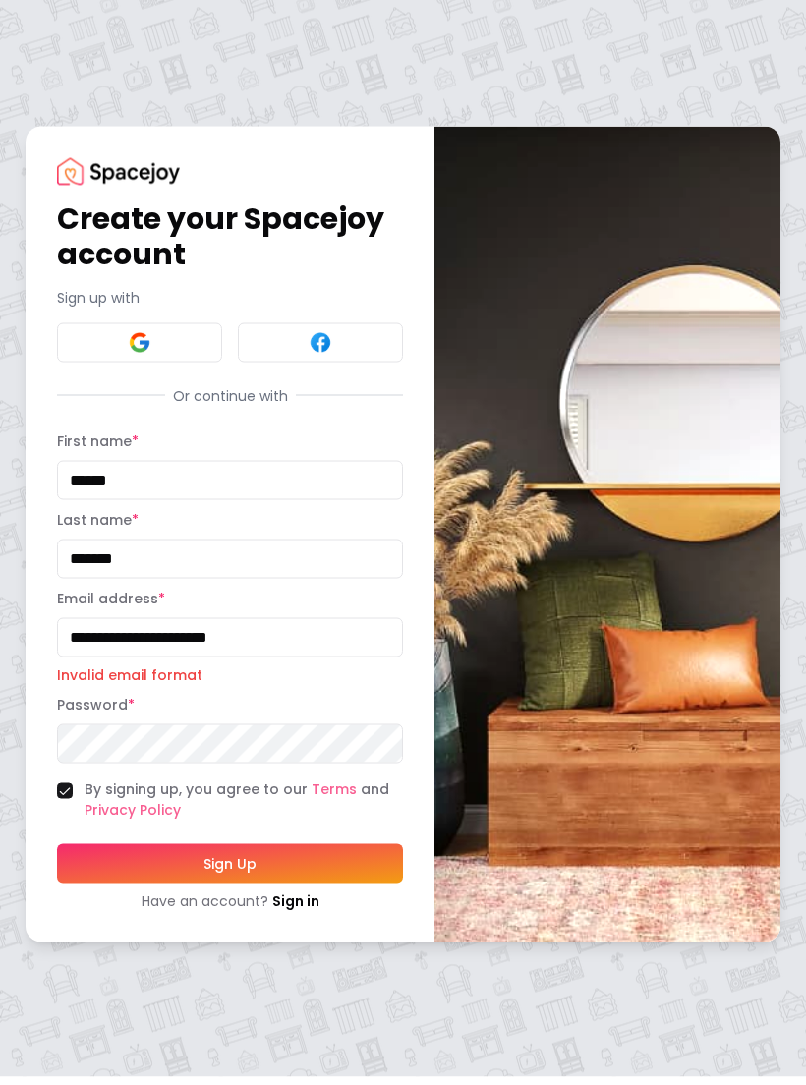
click at [230, 862] on button "Sign Up" at bounding box center [230, 871] width 346 height 39
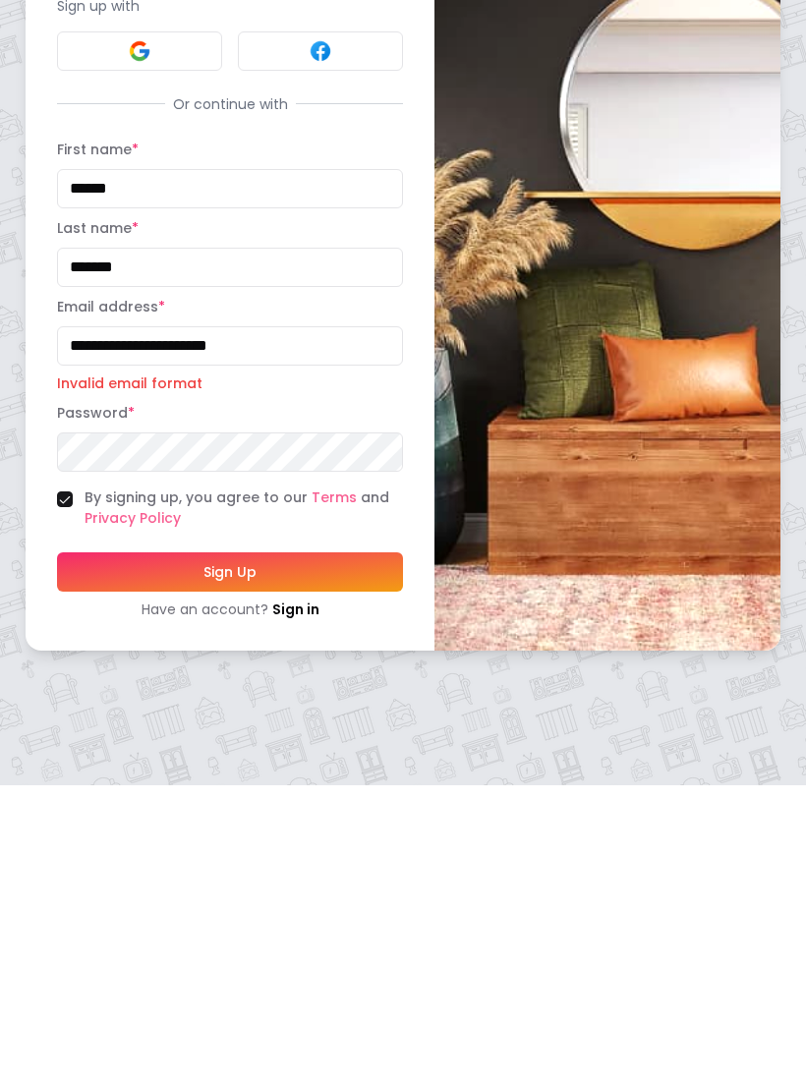
click at [349, 852] on button "Sign Up" at bounding box center [230, 871] width 346 height 39
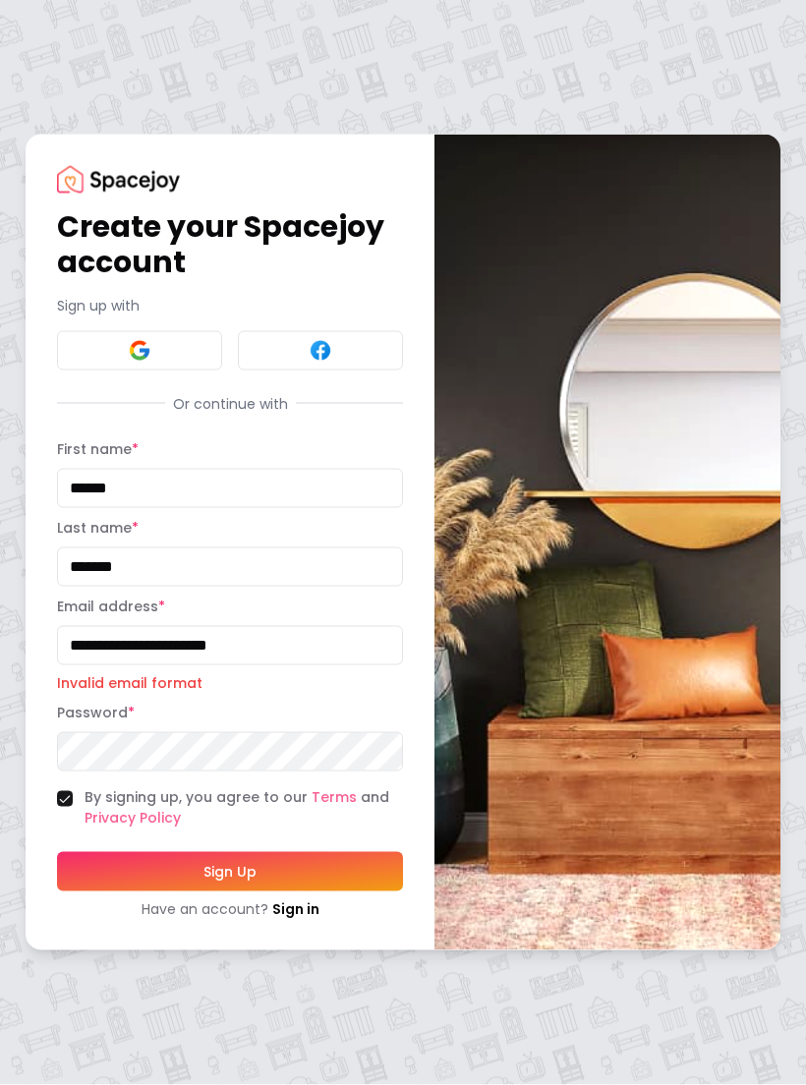
click at [325, 890] on button "Sign Up" at bounding box center [230, 871] width 346 height 39
click at [327, 893] on form "**********" at bounding box center [230, 678] width 346 height 482
click at [320, 890] on button "Sign Up" at bounding box center [230, 871] width 346 height 39
click at [320, 889] on button "Sign Up" at bounding box center [230, 871] width 346 height 39
click at [313, 877] on button "Sign Up" at bounding box center [230, 871] width 346 height 39
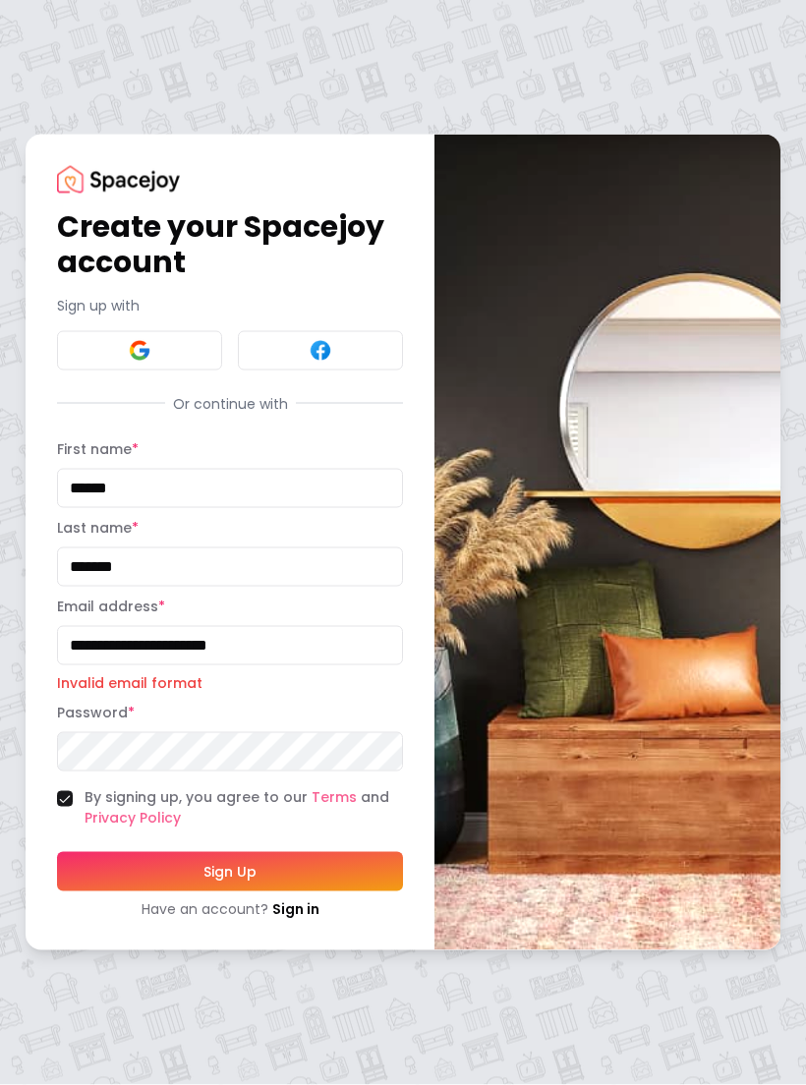
click at [313, 877] on button "Sign Up" at bounding box center [230, 871] width 346 height 39
click at [312, 880] on button "Sign Up" at bounding box center [230, 871] width 346 height 39
click at [311, 880] on button "Sign Up" at bounding box center [230, 871] width 346 height 39
click at [295, 916] on link "Sign in" at bounding box center [295, 909] width 47 height 20
click at [294, 916] on div "**********" at bounding box center [403, 542] width 806 height 1085
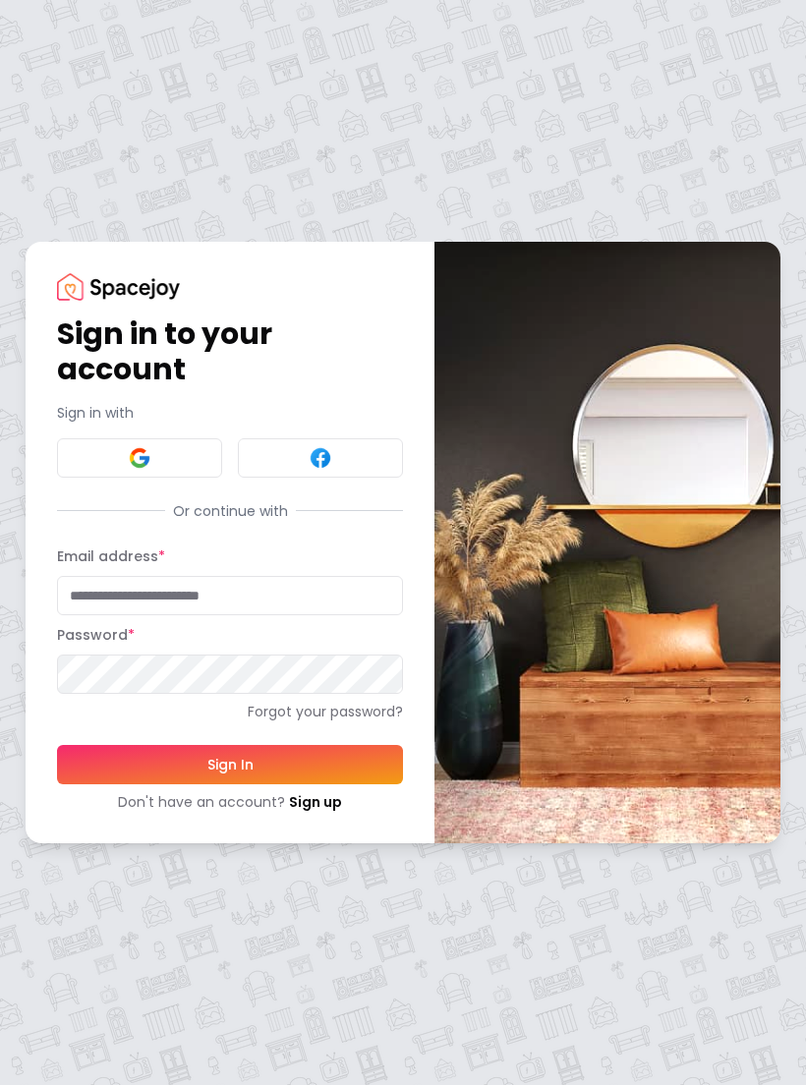
click at [305, 806] on link "Sign up" at bounding box center [315, 802] width 53 height 20
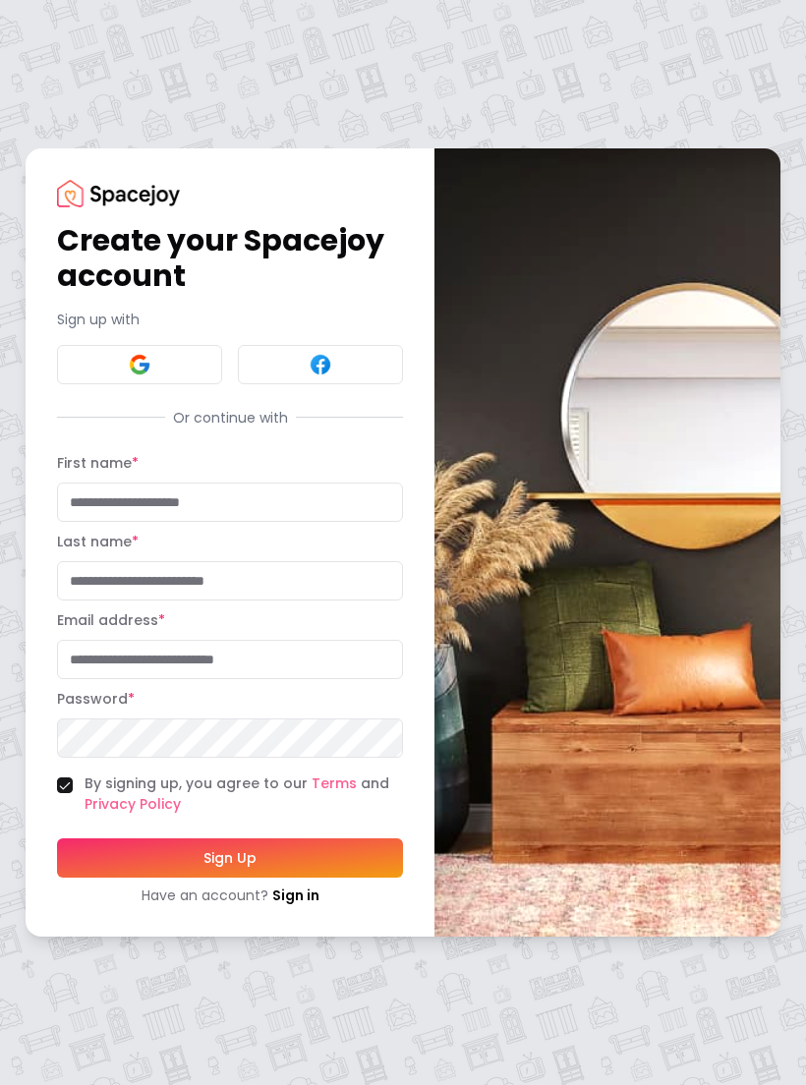
click at [322, 851] on button "Sign Up" at bounding box center [230, 858] width 346 height 39
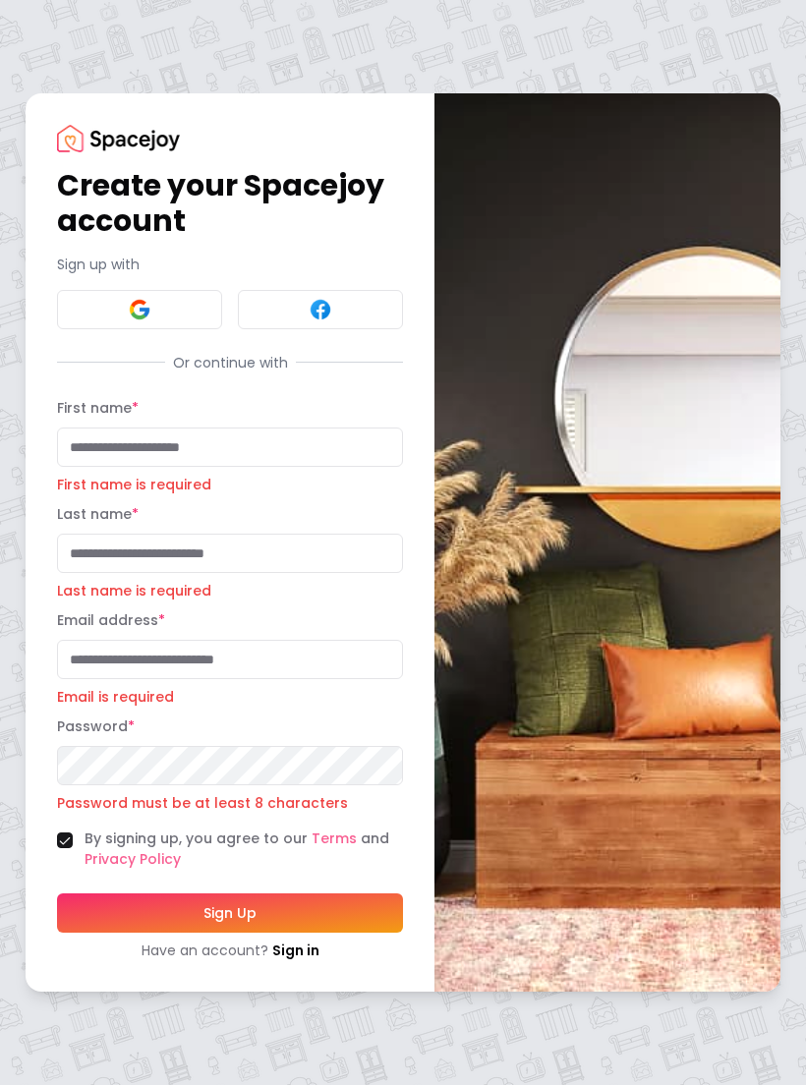
click at [321, 851] on label "By signing up, you agree to our Terms and Privacy Policy" at bounding box center [244, 849] width 319 height 41
click at [73, 848] on button "By signing up, you agree to our Terms and Privacy Policy" at bounding box center [65, 841] width 16 height 16
click at [312, 915] on button "Sign Up" at bounding box center [230, 913] width 346 height 39
click at [319, 921] on button "Sign Up" at bounding box center [230, 913] width 346 height 39
